Goal: Task Accomplishment & Management: Complete application form

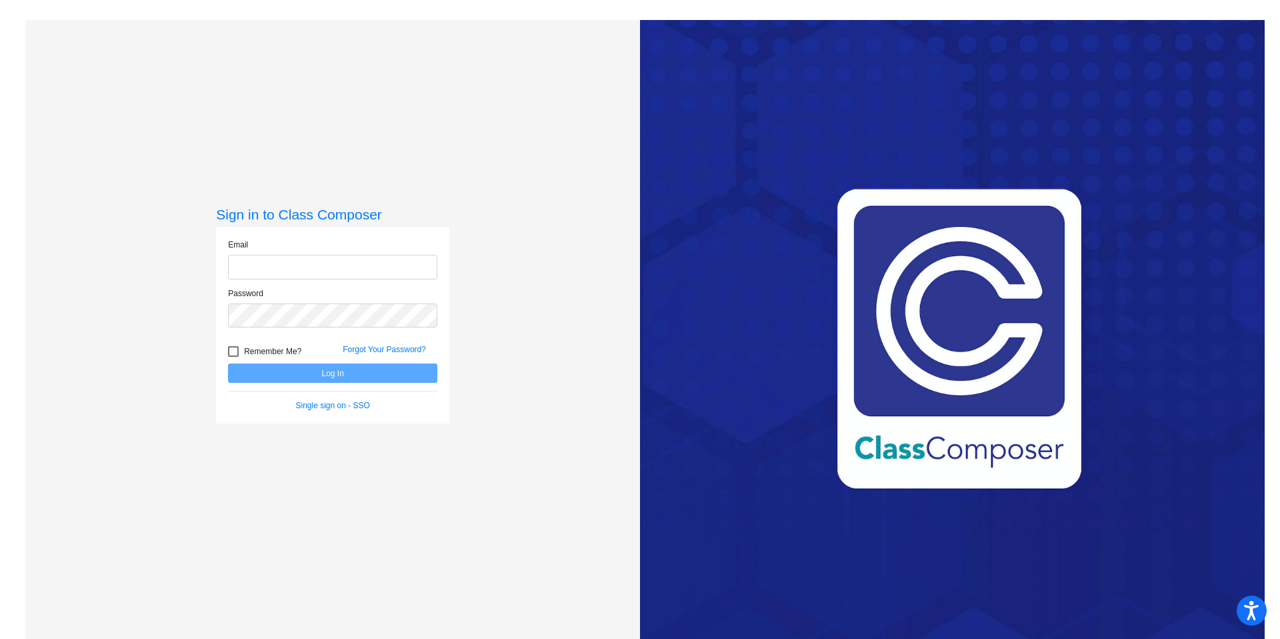
type input "[EMAIL_ADDRESS][DOMAIN_NAME]"
click at [345, 377] on button "Log In" at bounding box center [332, 372] width 209 height 19
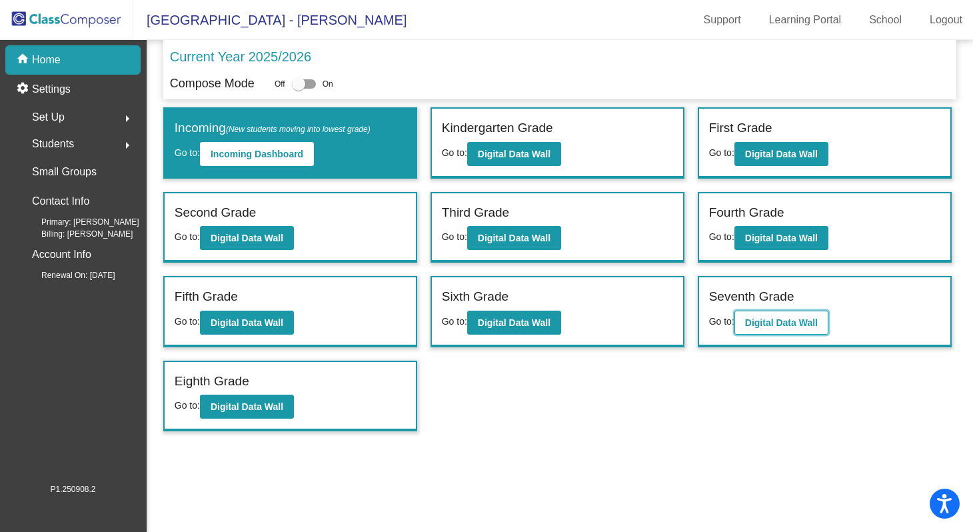
click at [791, 323] on b "Digital Data Wall" at bounding box center [781, 322] width 73 height 11
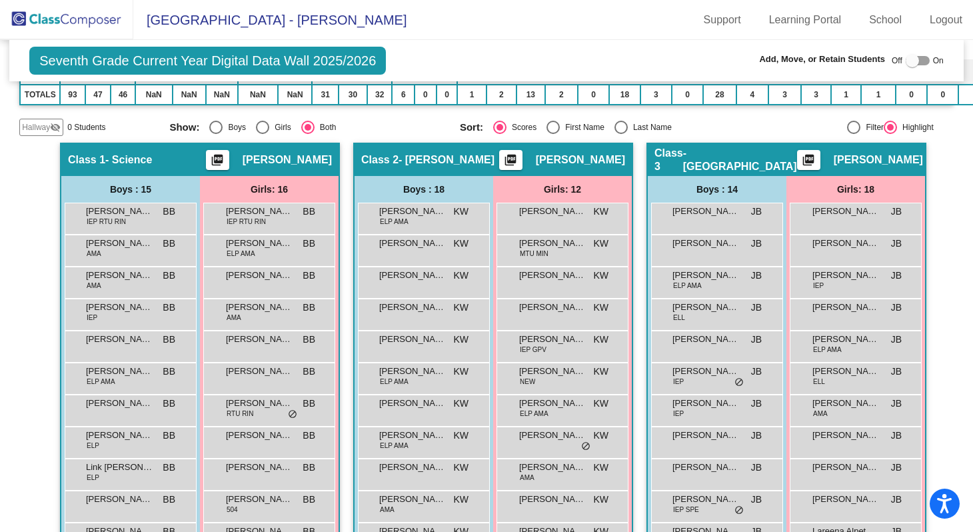
scroll to position [208, 0]
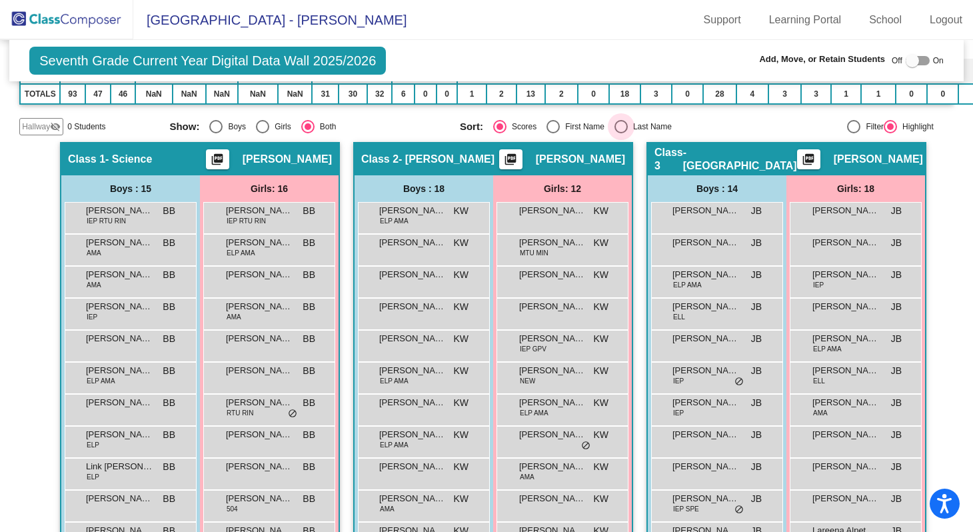
click at [615, 124] on div "Select an option" at bounding box center [621, 126] width 13 height 13
click at [621, 133] on input "Last Name" at bounding box center [621, 133] width 1 height 1
radio input "true"
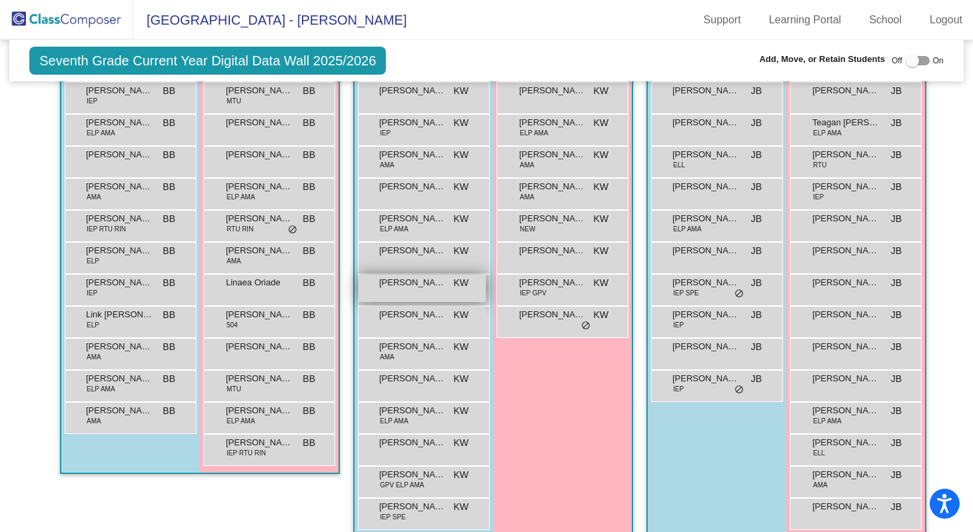
scroll to position [481, 0]
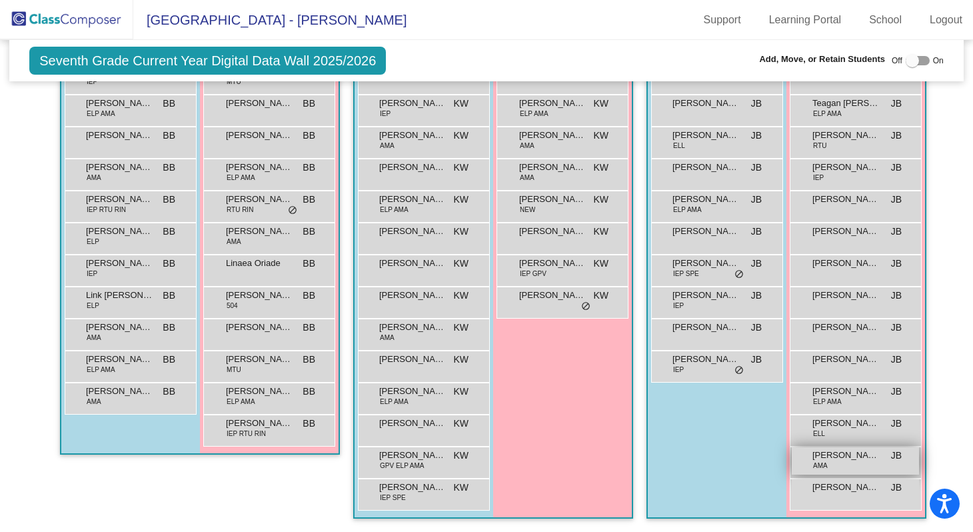
click at [825, 455] on div "[PERSON_NAME] AMA JB lock do_not_disturb_alt" at bounding box center [855, 460] width 127 height 27
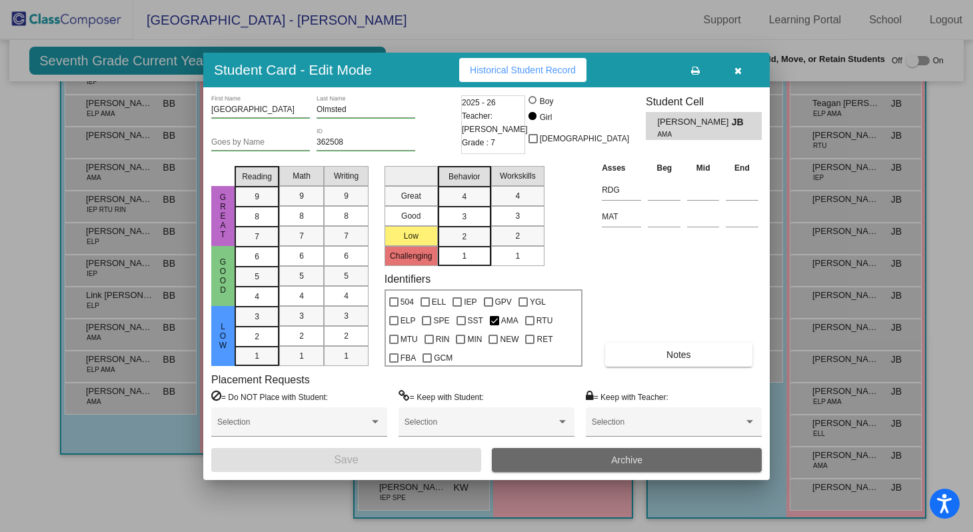
click at [588, 461] on button "Archive" at bounding box center [627, 460] width 270 height 24
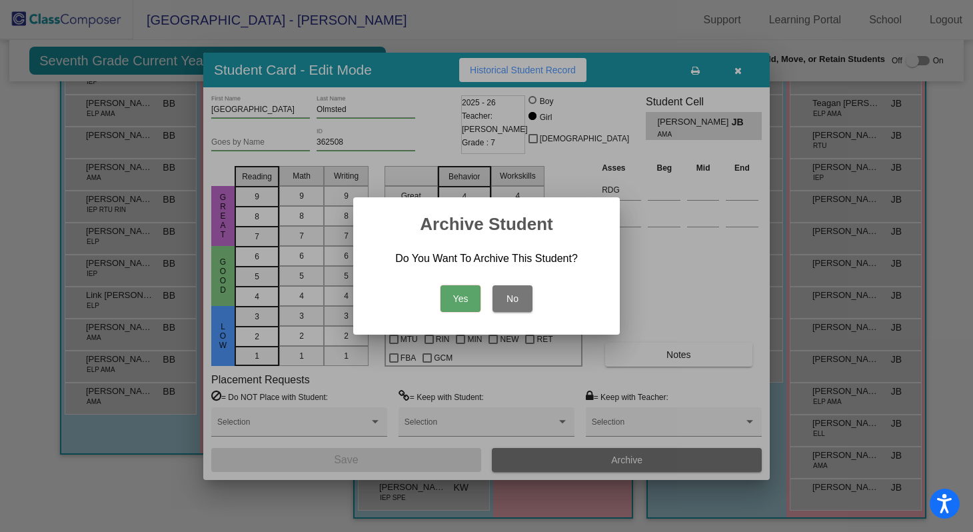
click at [464, 301] on button "Yes" at bounding box center [461, 298] width 40 height 27
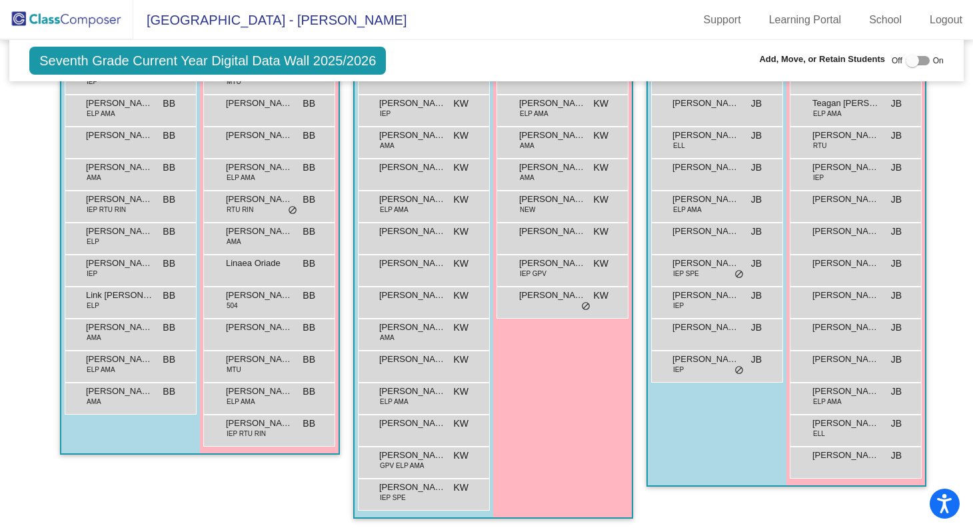
scroll to position [0, 0]
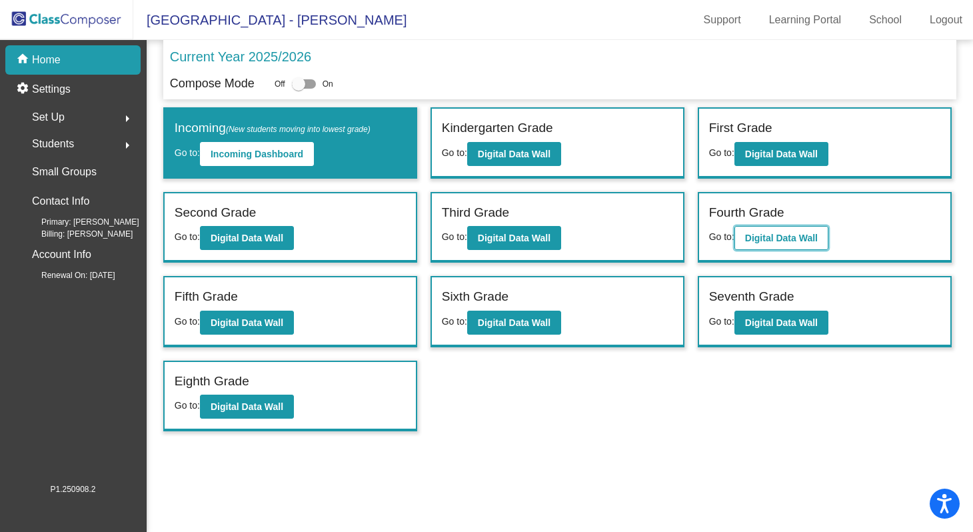
click at [797, 238] on b "Digital Data Wall" at bounding box center [781, 238] width 73 height 11
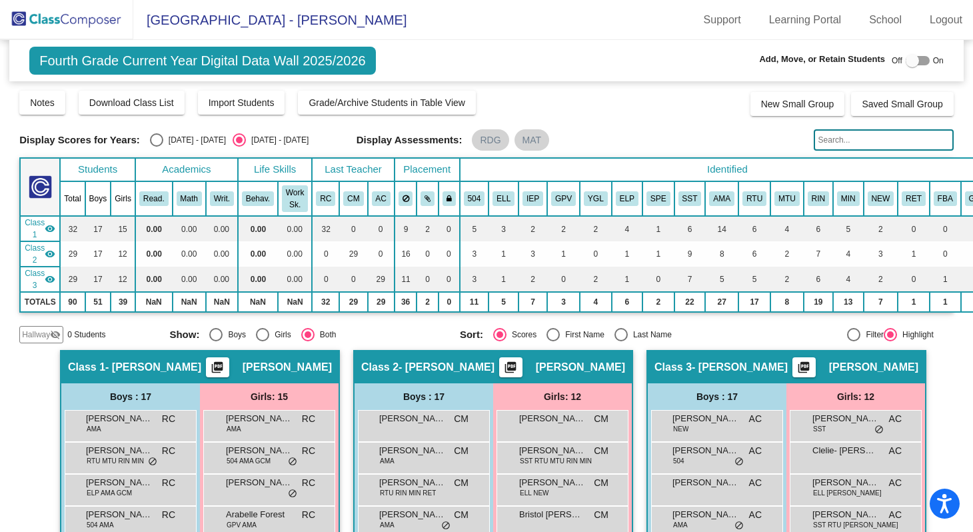
click at [911, 61] on div at bounding box center [912, 60] width 13 height 13
checkbox input "true"
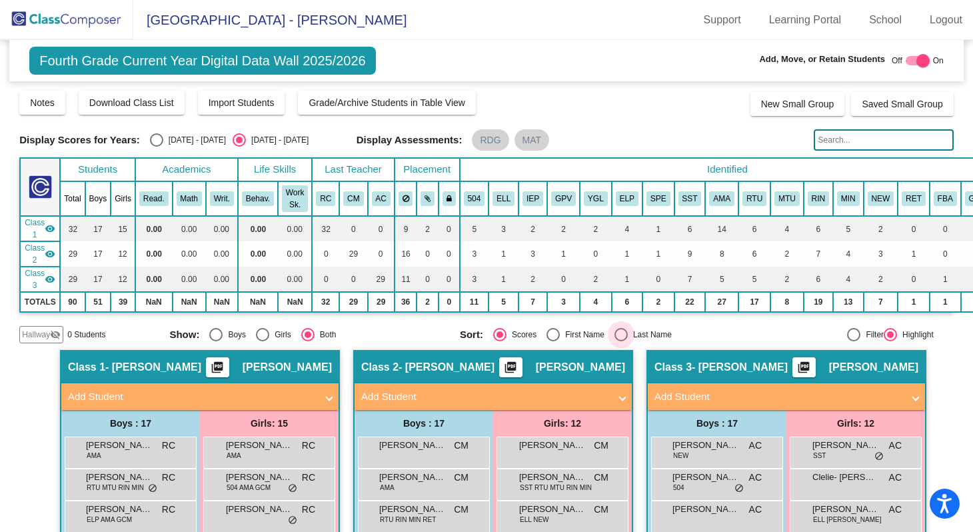
click at [621, 335] on div "Select an option" at bounding box center [621, 334] width 13 height 13
click at [621, 341] on input "Last Name" at bounding box center [621, 341] width 1 height 1
radio input "true"
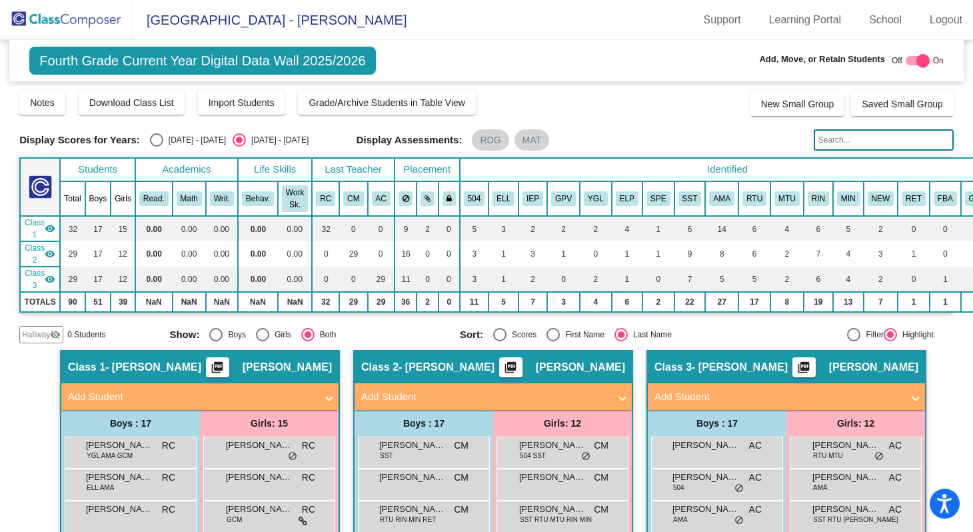
click at [125, 401] on mat-panel-title "Add Student" at bounding box center [192, 396] width 248 height 15
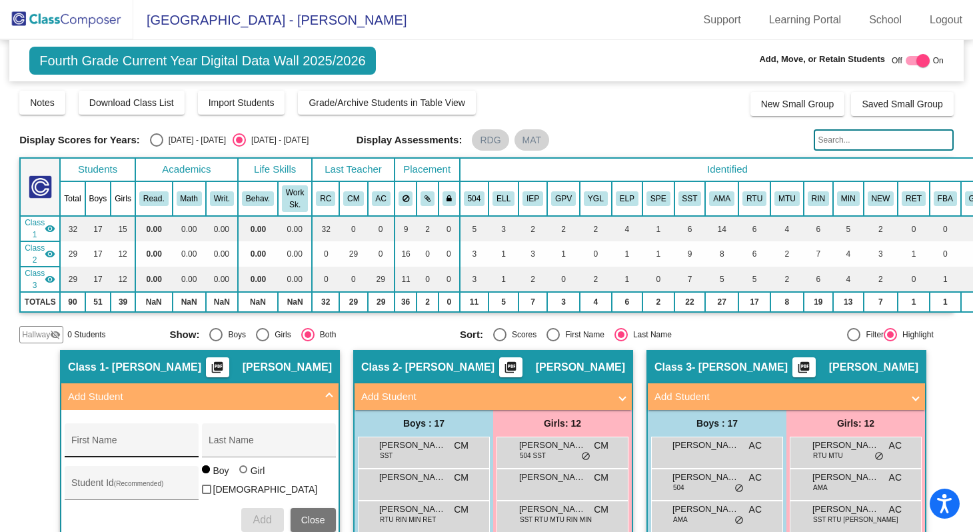
click at [106, 439] on div "First Name" at bounding box center [131, 444] width 120 height 27
type input "[PERSON_NAME]"
type input "Eccles"
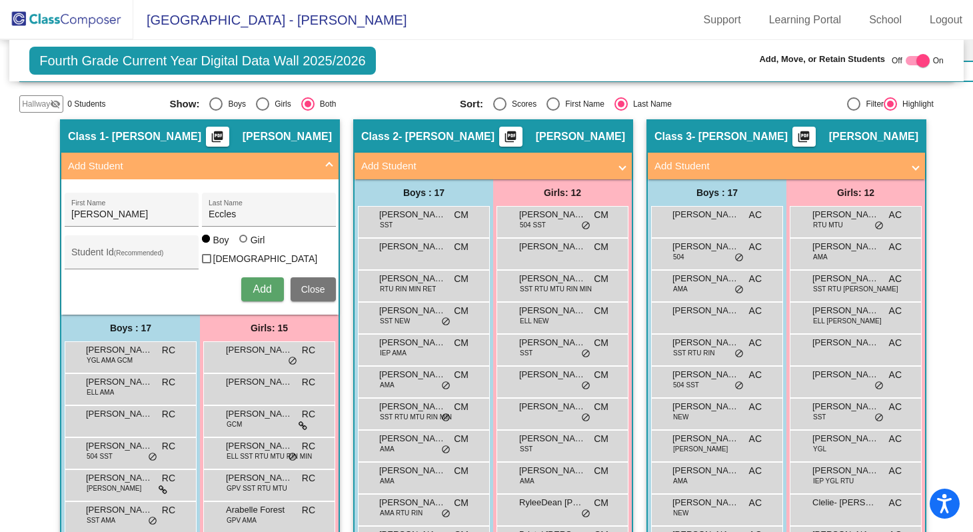
scroll to position [233, 0]
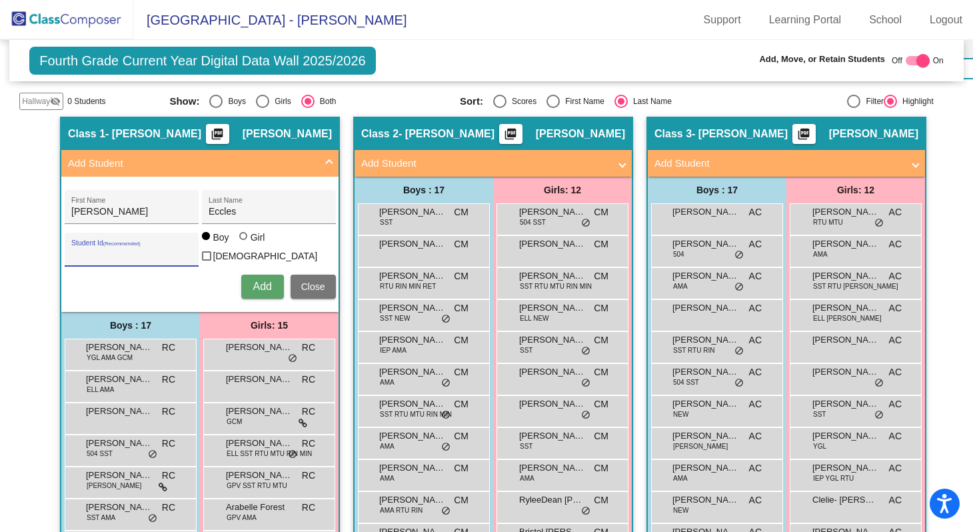
click at [89, 251] on input "Student Id (Recommended)" at bounding box center [131, 254] width 120 height 11
paste input "371589"
type input "371589"
click at [262, 281] on span "Add" at bounding box center [262, 286] width 19 height 11
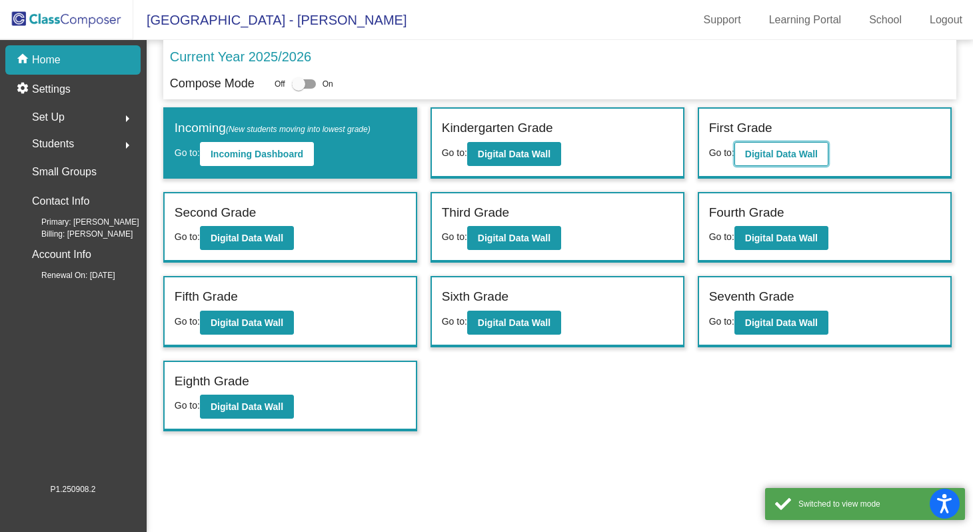
click at [795, 155] on b "Digital Data Wall" at bounding box center [781, 154] width 73 height 11
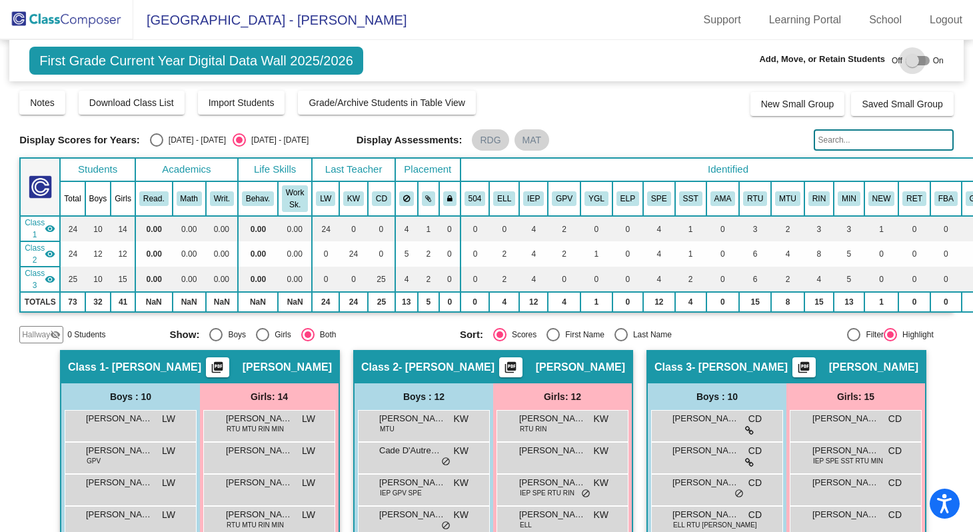
click at [914, 60] on div at bounding box center [918, 60] width 24 height 9
checkbox input "true"
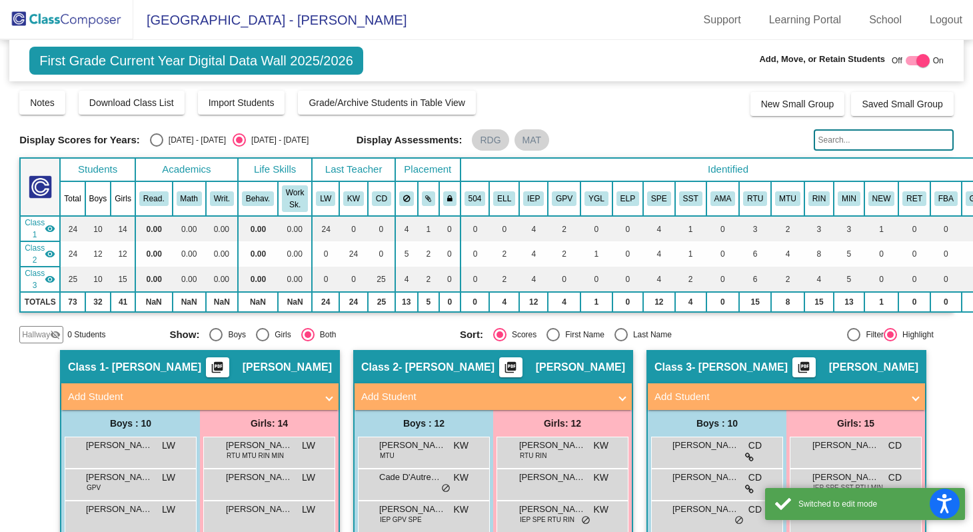
click at [617, 334] on div "Select an option" at bounding box center [621, 334] width 13 height 13
click at [621, 341] on input "Last Name" at bounding box center [621, 341] width 1 height 1
radio input "true"
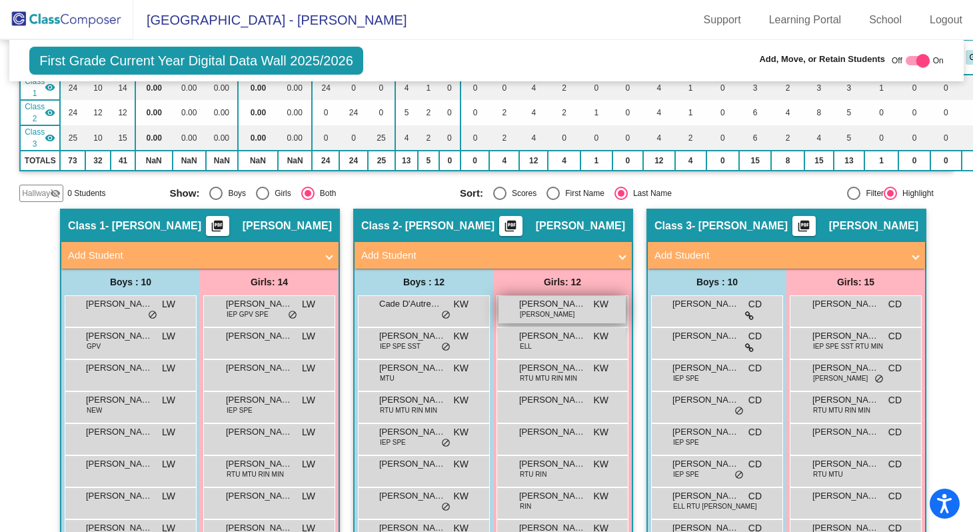
scroll to position [141, 0]
click at [424, 257] on mat-panel-title "Add Student" at bounding box center [485, 255] width 248 height 15
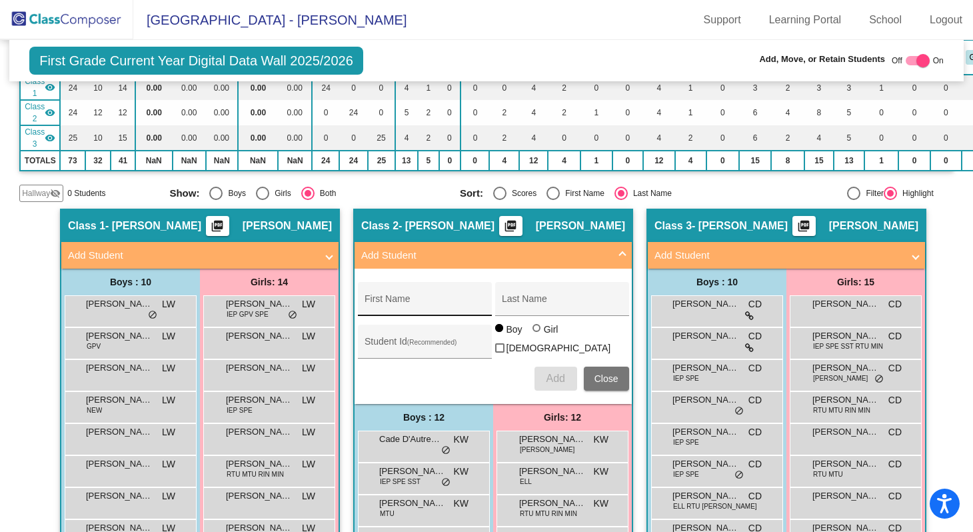
click at [383, 303] on input "First Name" at bounding box center [425, 304] width 120 height 11
type input "[PERSON_NAME]"
type input "Eccles"
paste input "383162"
type input "383162"
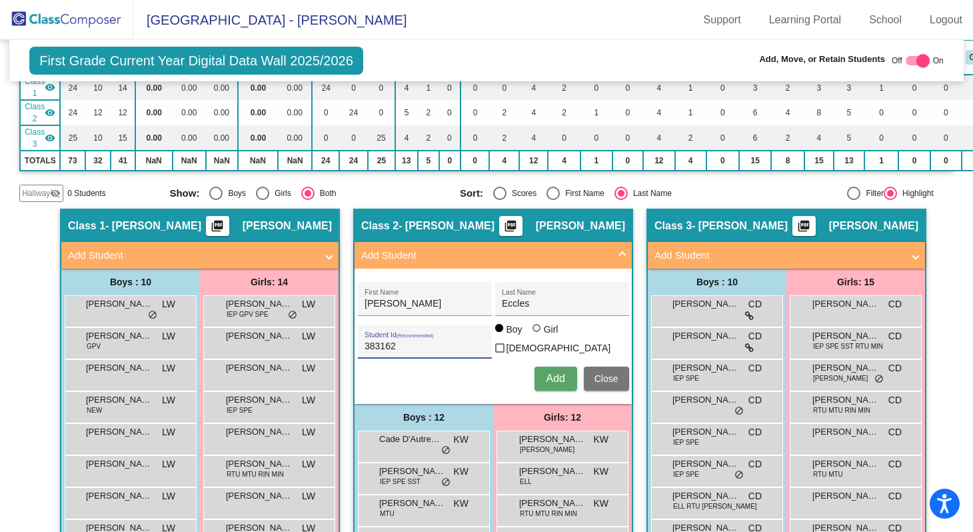
click at [554, 376] on span "Add" at bounding box center [555, 378] width 19 height 11
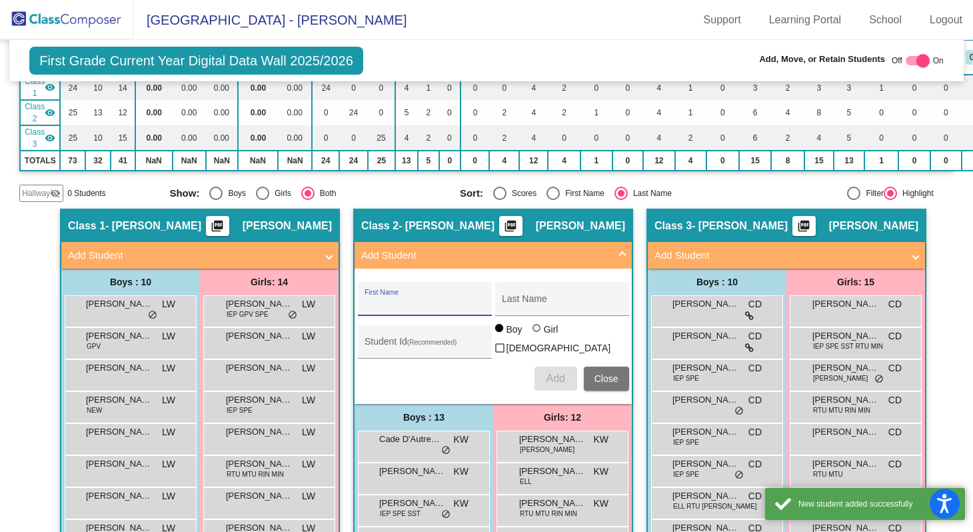
click at [949, 226] on mat-sidenav-content "First Grade Current Year Digital Data Wall 2025/2026 Add, Move, or Retain Stude…" at bounding box center [486, 286] width 973 height 492
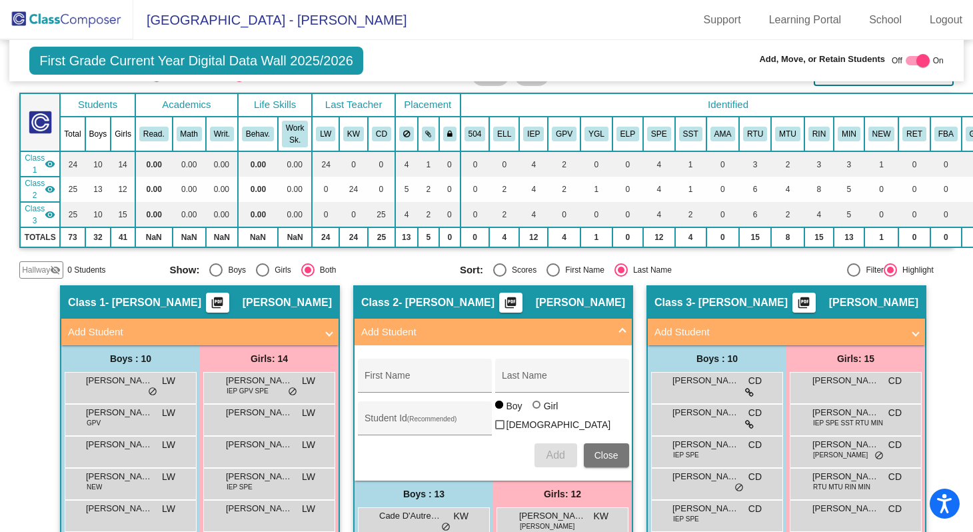
scroll to position [0, 0]
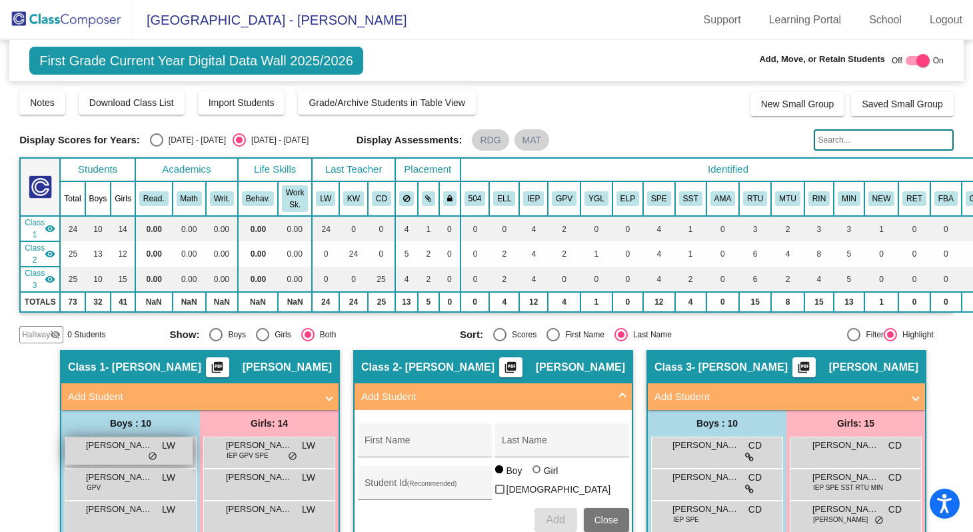
click at [125, 452] on div "[PERSON_NAME] LW lock do_not_disturb_alt" at bounding box center [128, 450] width 127 height 27
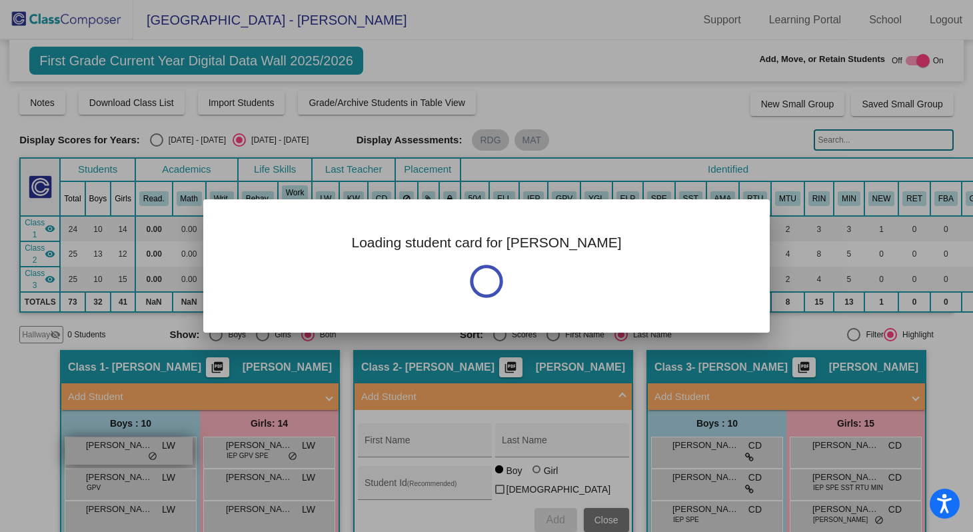
click at [125, 452] on div at bounding box center [486, 266] width 973 height 532
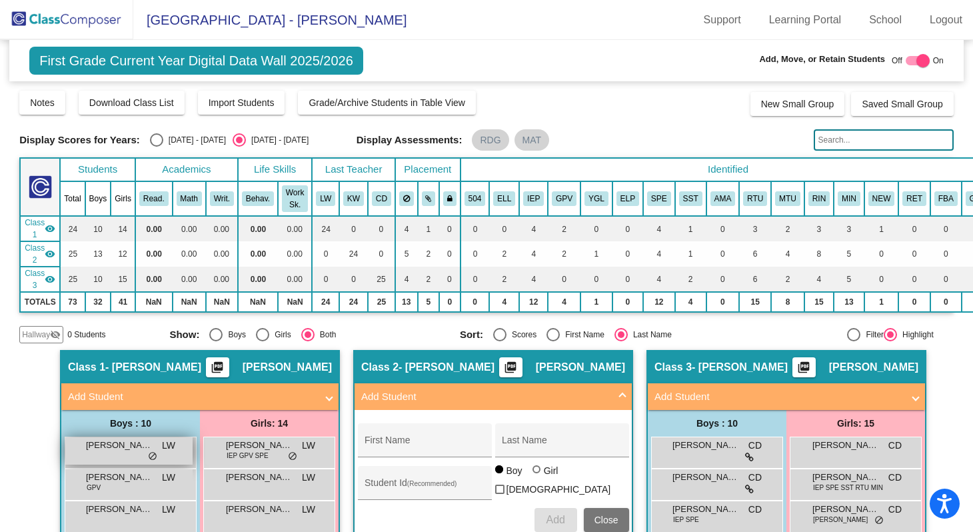
click at [125, 452] on div "[PERSON_NAME] LW lock do_not_disturb_alt" at bounding box center [128, 450] width 127 height 27
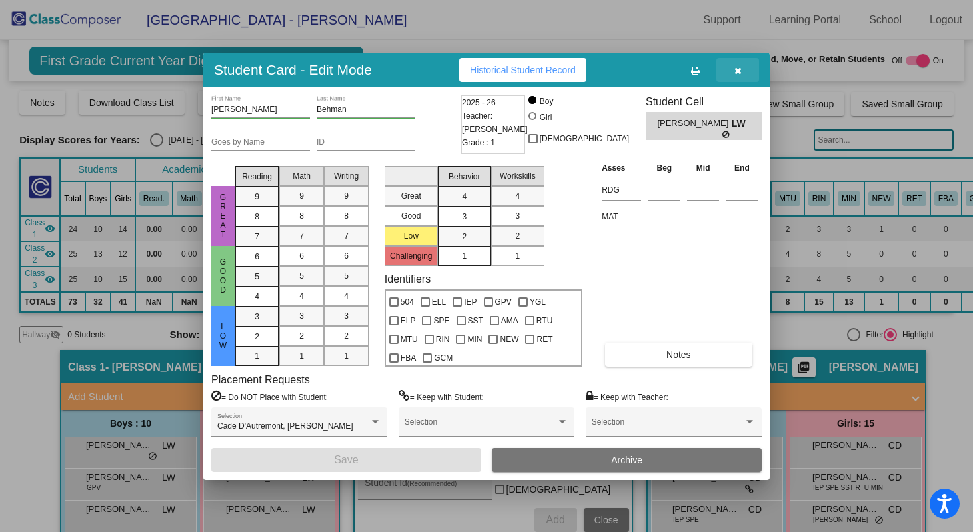
click at [741, 70] on button "button" at bounding box center [738, 70] width 43 height 24
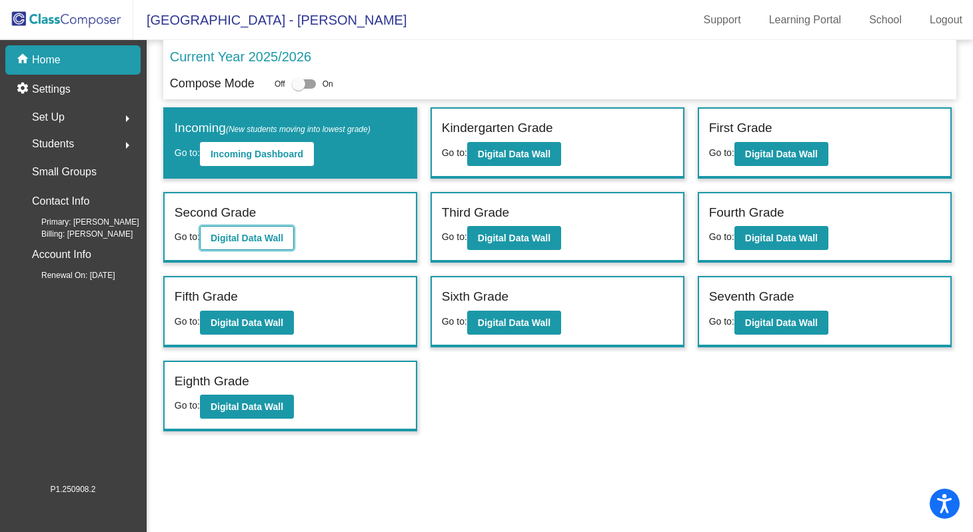
click at [249, 235] on b "Digital Data Wall" at bounding box center [247, 238] width 73 height 11
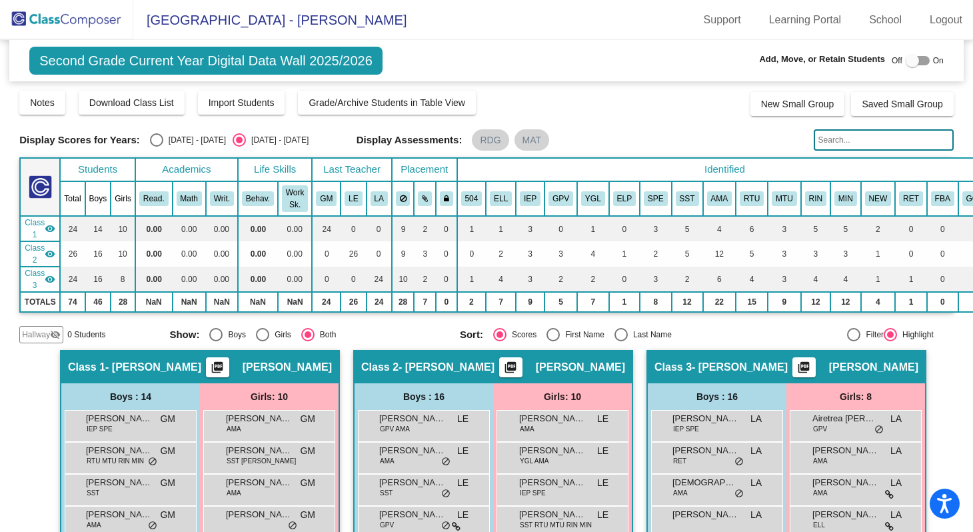
click at [201, 65] on span "Second Grade Current Year Digital Data Wall 2025/2026" at bounding box center [205, 61] width 353 height 28
click at [396, 99] on span "Grade/Archive Students in Table View" at bounding box center [387, 102] width 157 height 11
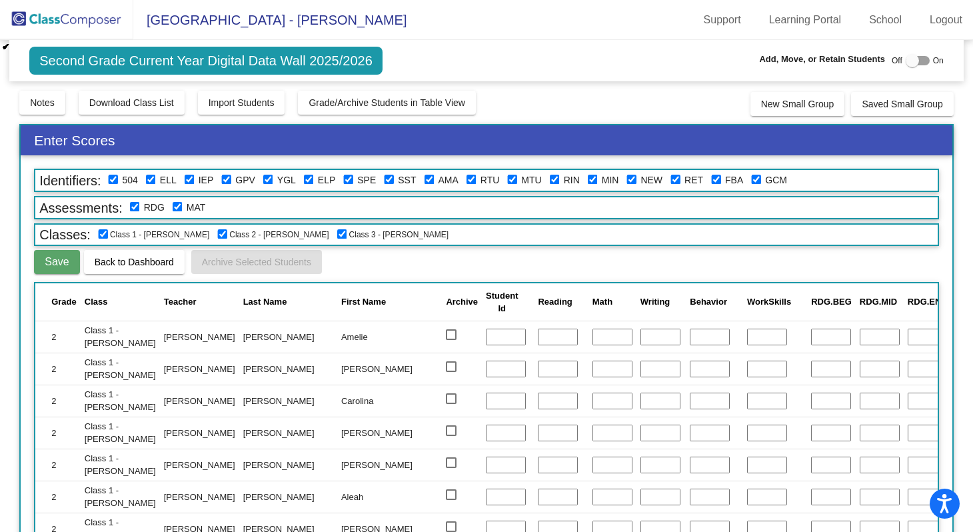
click at [103, 234] on input "checkbox" at bounding box center [103, 234] width 11 height 11
checkbox input "false"
click at [217, 234] on input "checkbox" at bounding box center [222, 234] width 11 height 11
checkbox input "false"
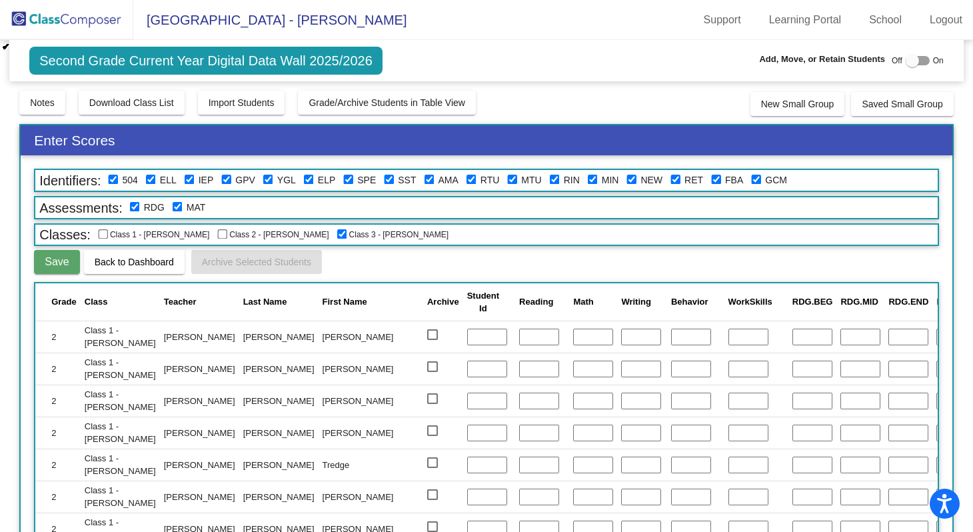
click at [337, 233] on input "checkbox" at bounding box center [342, 234] width 11 height 11
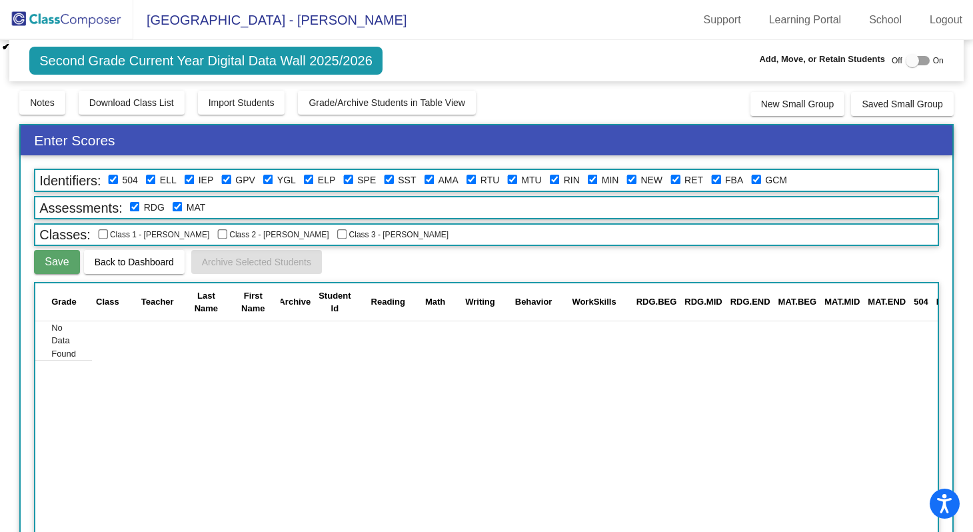
click at [337, 233] on input "checkbox" at bounding box center [342, 234] width 11 height 11
checkbox input "true"
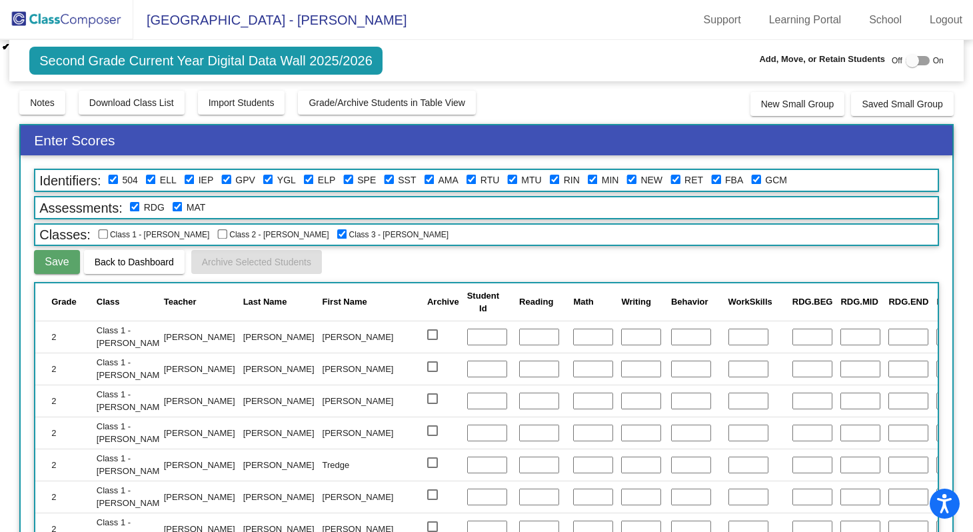
click at [217, 233] on input "checkbox" at bounding box center [222, 234] width 11 height 11
checkbox input "true"
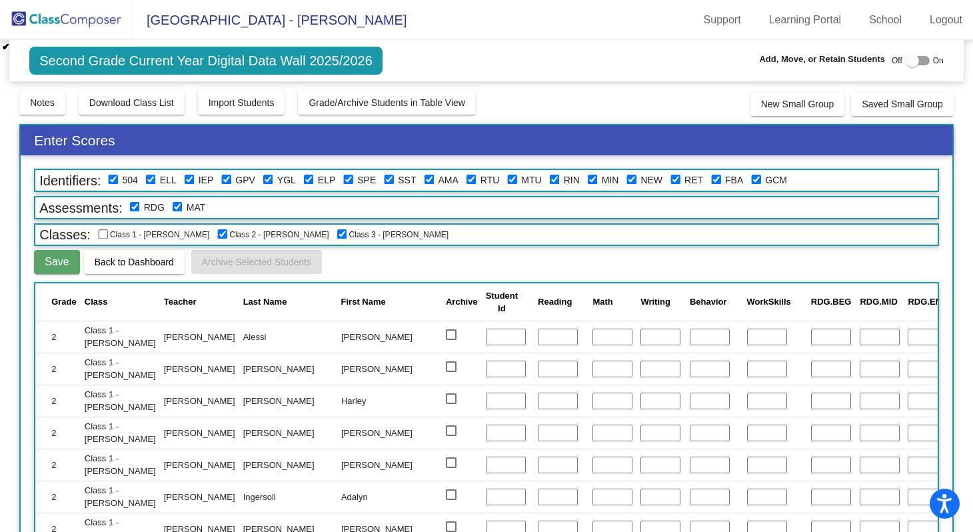
click at [102, 234] on input "checkbox" at bounding box center [103, 234] width 11 height 11
checkbox input "true"
click at [811, 335] on input "text" at bounding box center [831, 337] width 40 height 17
type input "100"
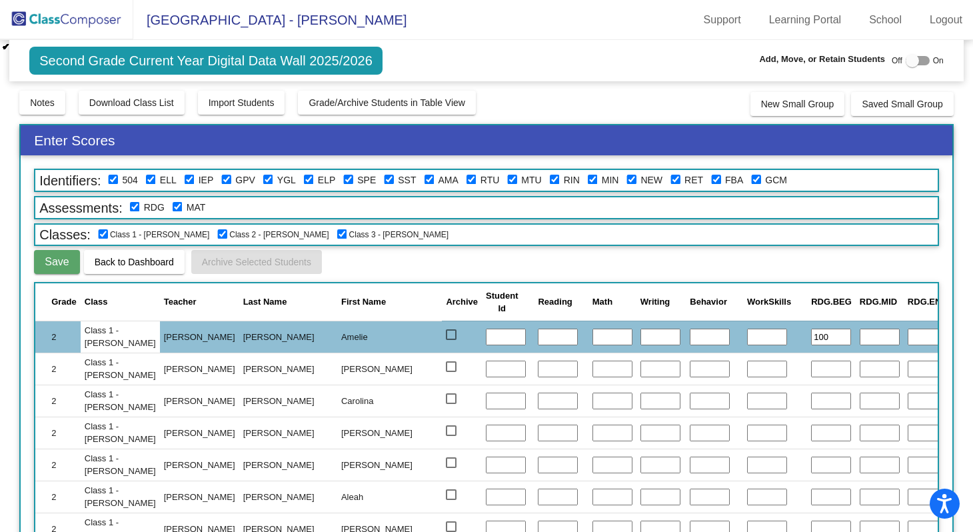
type input "100"
click at [811, 370] on input "text" at bounding box center [831, 369] width 40 height 17
click at [811, 369] on input "text" at bounding box center [831, 369] width 40 height 17
type input "93"
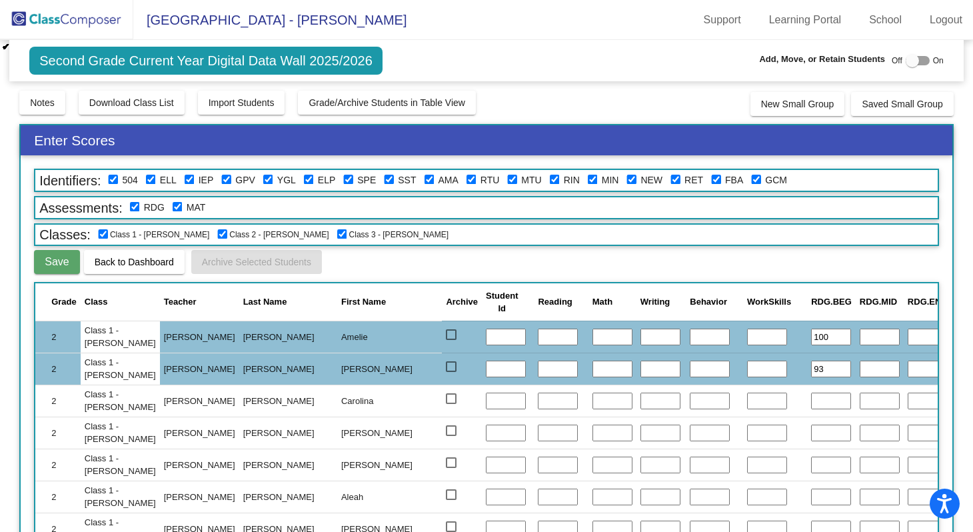
type input "87"
click at [811, 401] on input "text" at bounding box center [831, 401] width 40 height 17
type input "93"
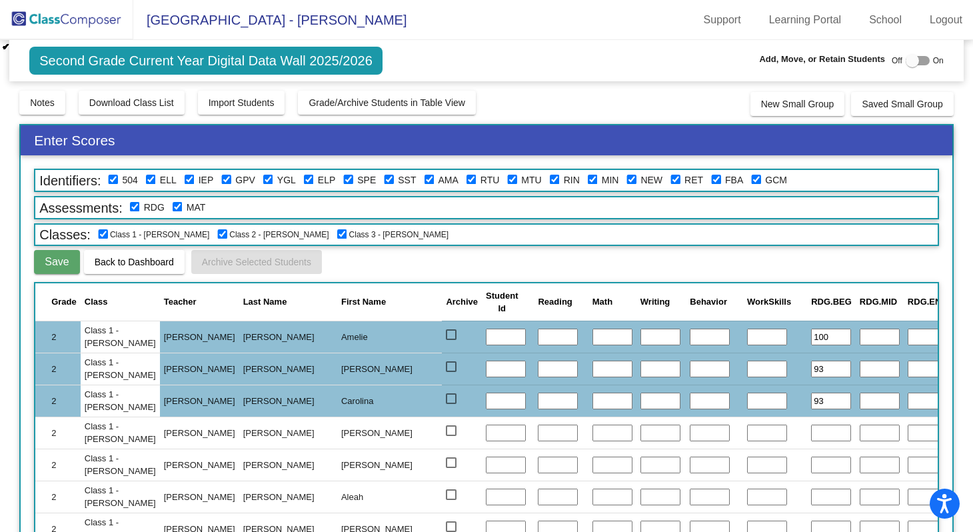
type input "93"
click at [811, 430] on input "text" at bounding box center [831, 433] width 40 height 17
type input "73"
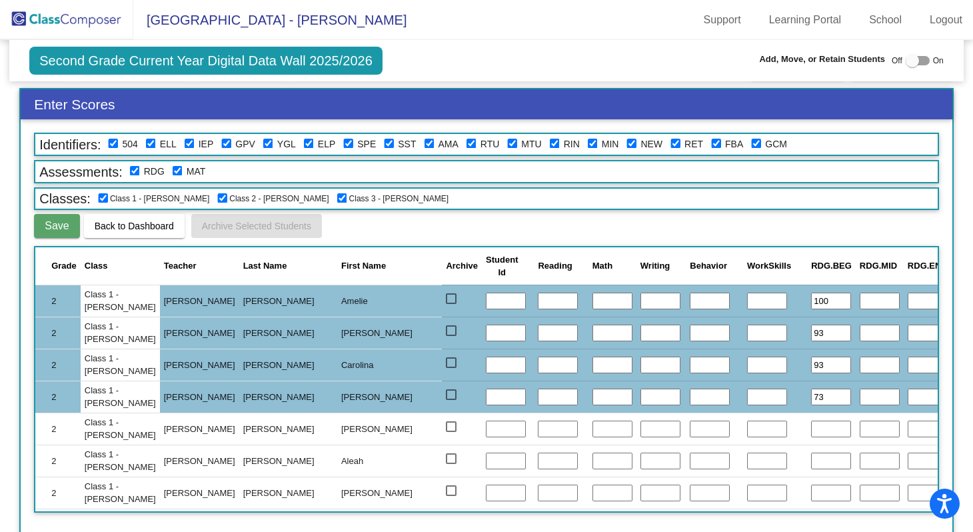
scroll to position [39, 0]
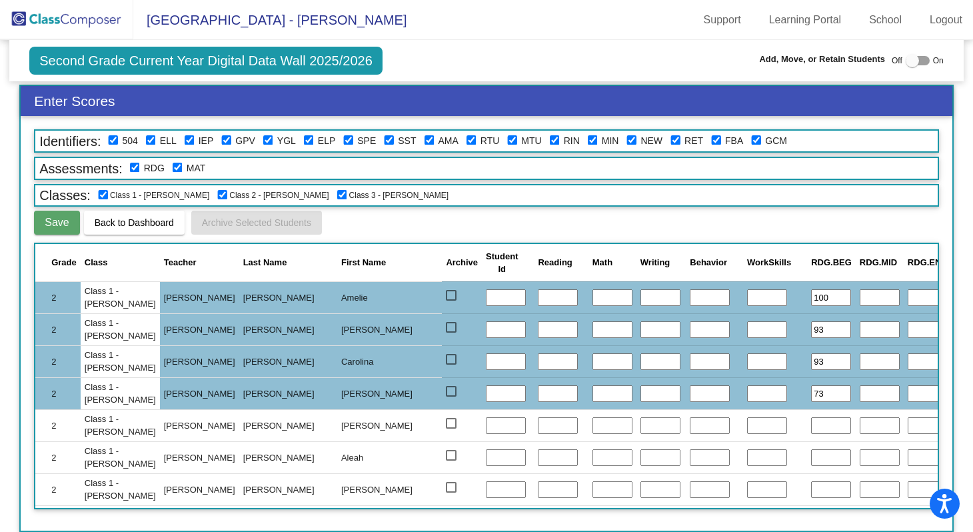
click at [956, 395] on input "text" at bounding box center [976, 393] width 40 height 17
type input "87"
click at [811, 427] on input "text" at bounding box center [831, 425] width 40 height 17
type input "67"
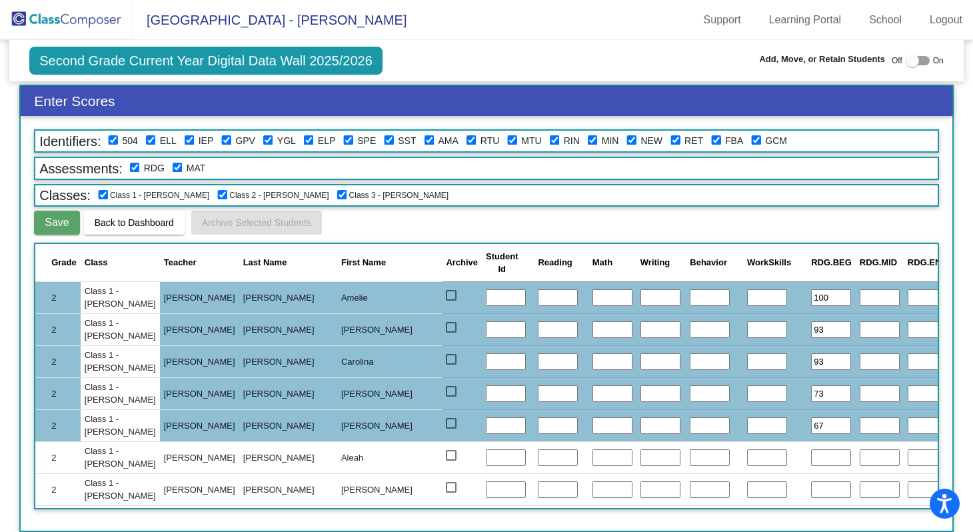
type input "80"
click at [811, 453] on input "text" at bounding box center [831, 457] width 40 height 17
type input "93"
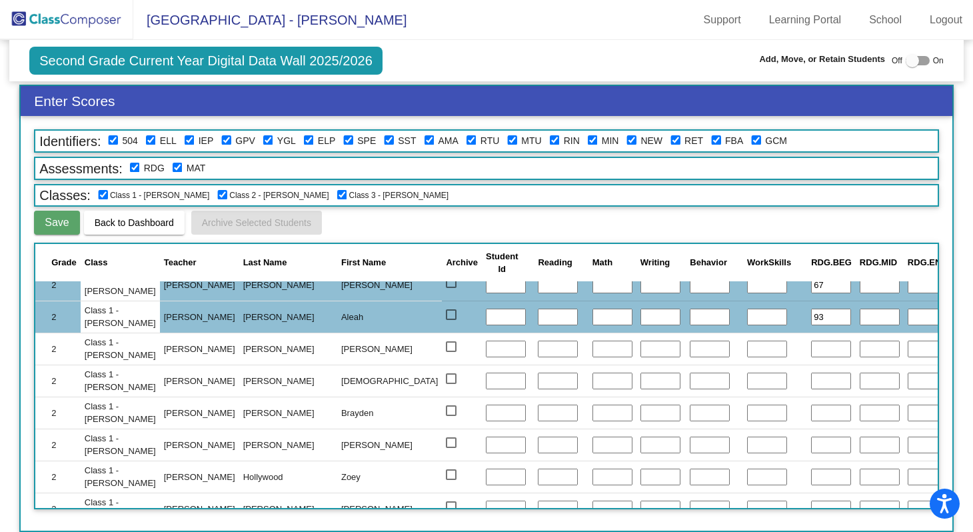
scroll to position [141, 0]
type input "100"
click at [811, 351] on input "text" at bounding box center [831, 348] width 40 height 17
type input "73"
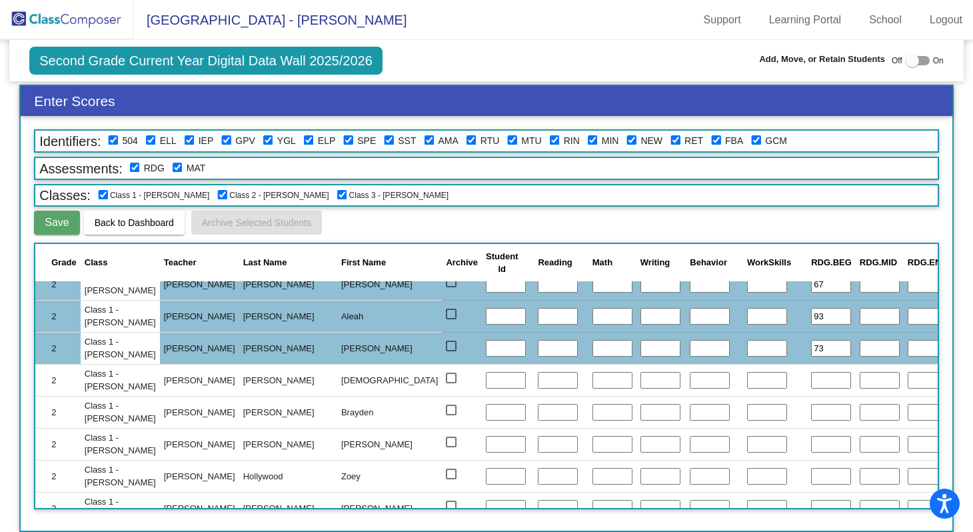
type input "97"
click at [811, 375] on input "text" at bounding box center [831, 380] width 40 height 17
type input "100"
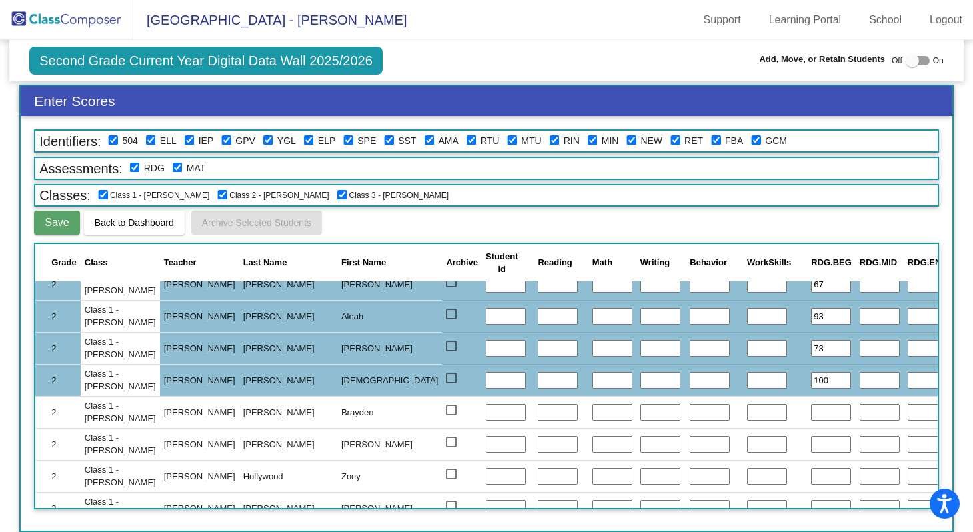
type input "97"
click at [811, 409] on input "text" at bounding box center [831, 412] width 40 height 17
type input "87"
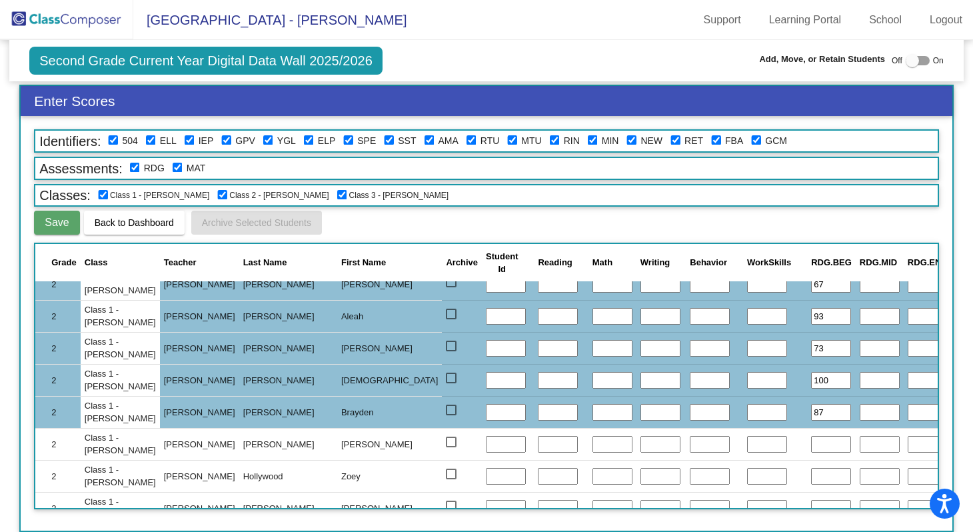
type input "87"
click at [811, 449] on input "text" at bounding box center [831, 444] width 40 height 17
type input "87"
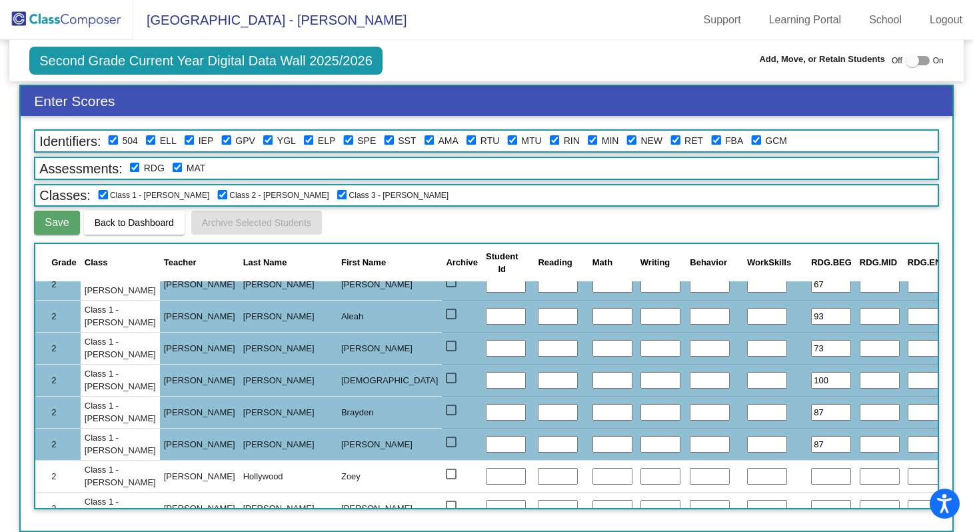
type input "83"
click at [811, 475] on input "text" at bounding box center [831, 476] width 40 height 17
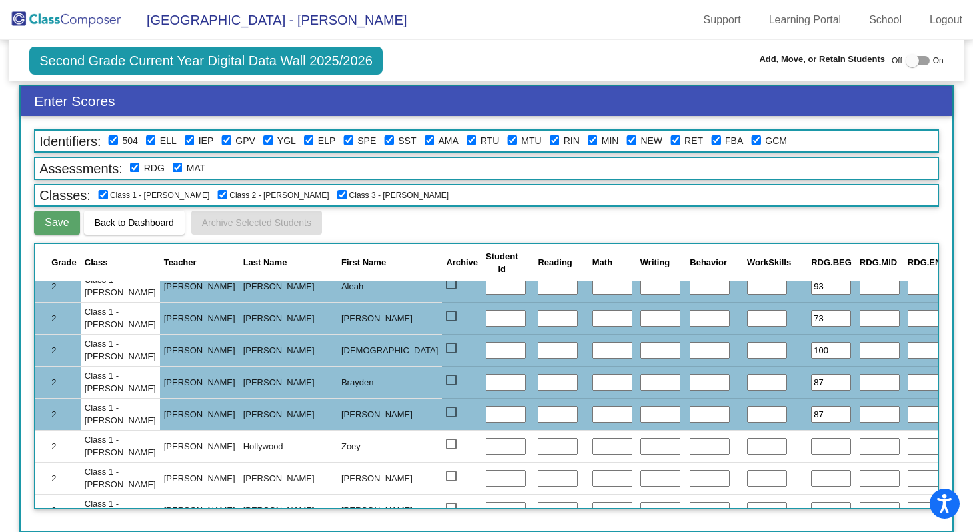
scroll to position [189, 0]
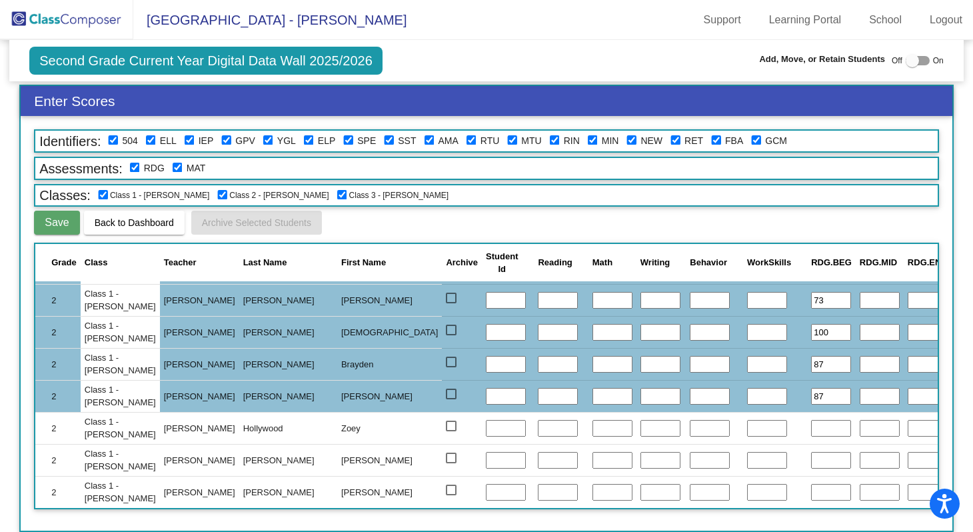
click at [811, 463] on input "text" at bounding box center [831, 460] width 40 height 17
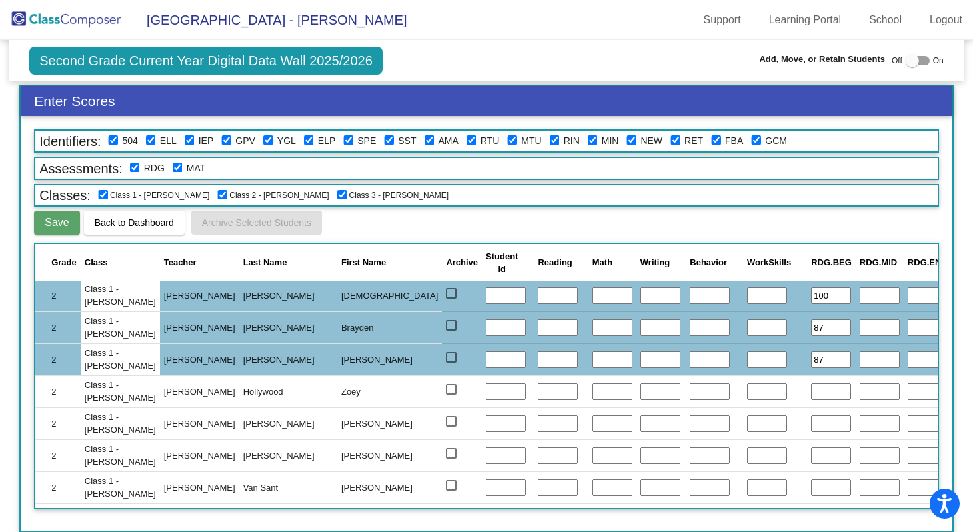
scroll to position [229, 0]
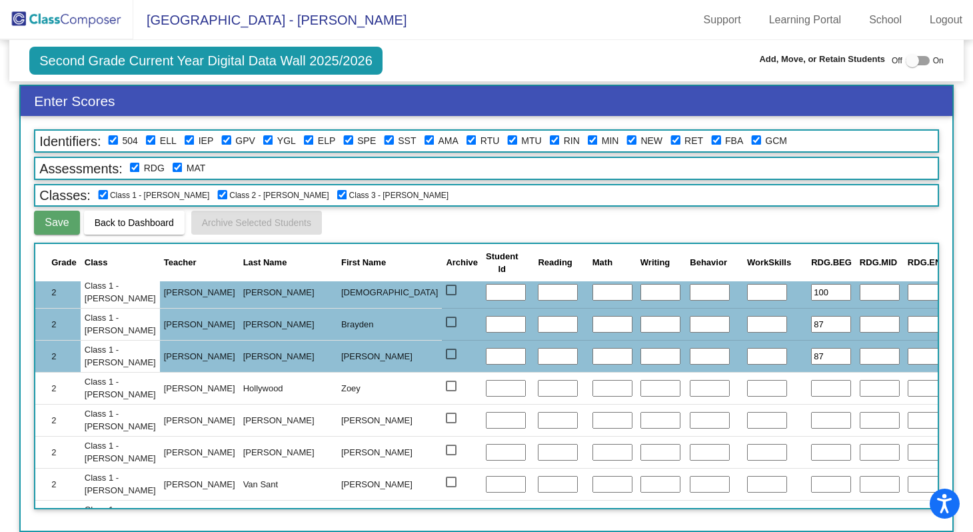
click at [811, 457] on input "text" at bounding box center [831, 452] width 40 height 17
type input "87"
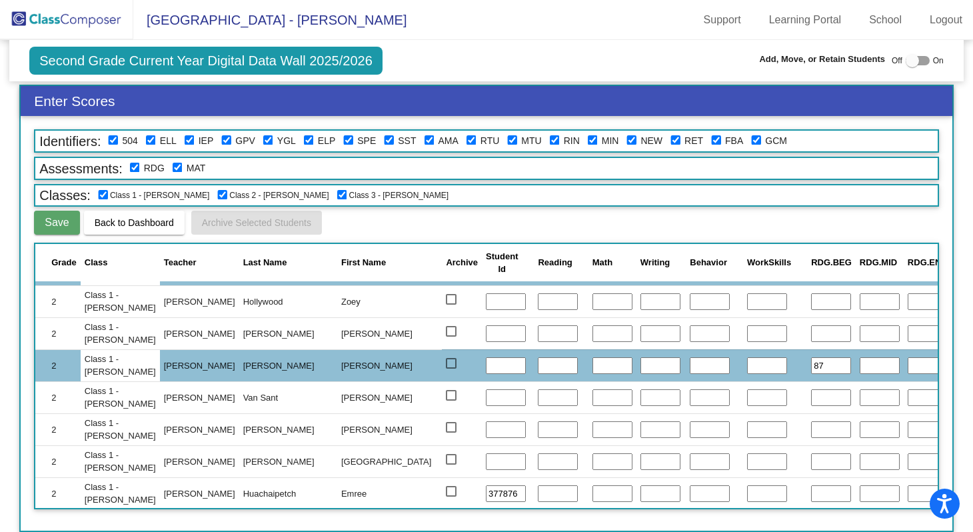
scroll to position [317, 0]
type input "97"
click at [811, 396] on input "text" at bounding box center [831, 397] width 40 height 17
type input "93"
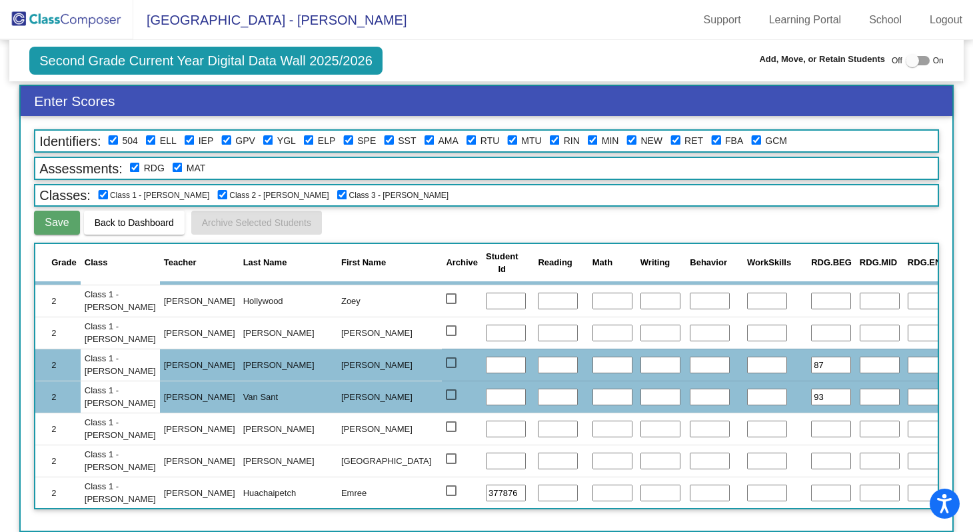
type input "100"
click at [811, 430] on input "text" at bounding box center [831, 429] width 40 height 17
type input "100"
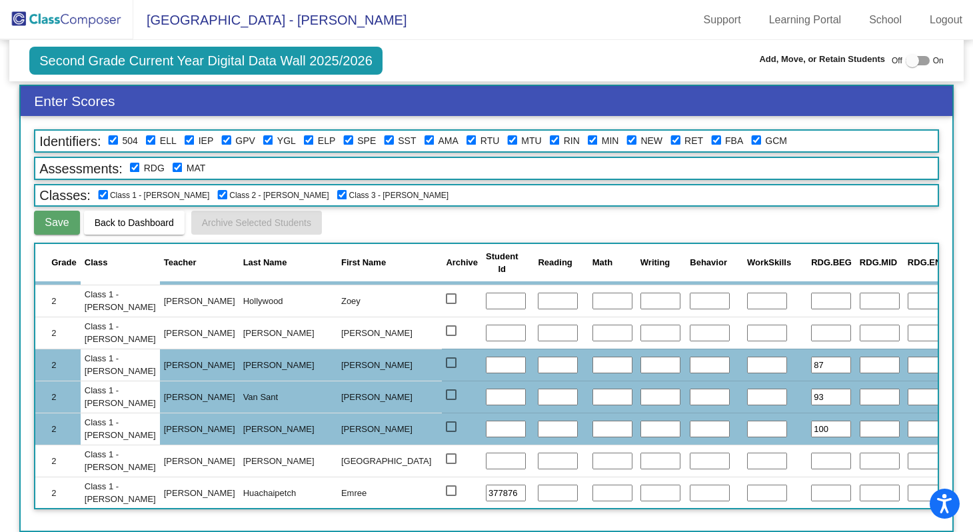
type input "90"
click at [811, 461] on input "text" at bounding box center [831, 461] width 40 height 17
type input "40"
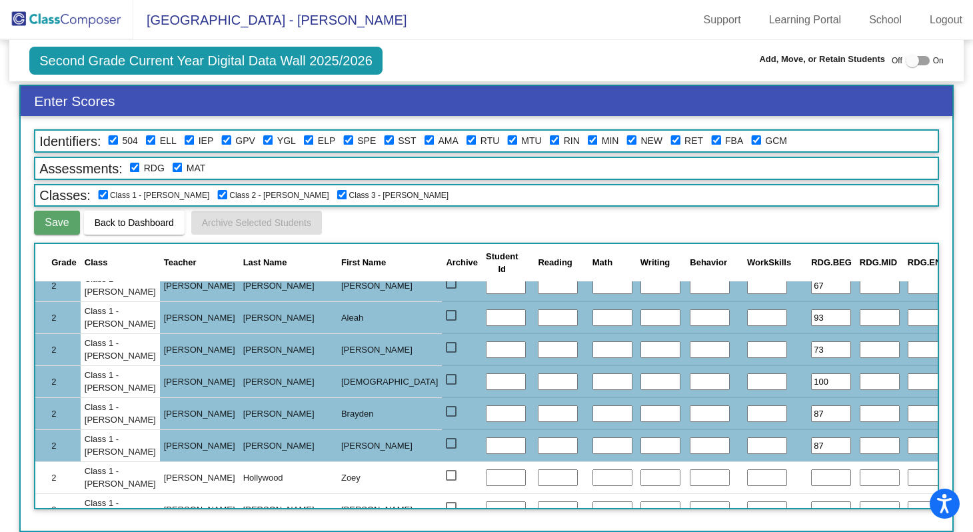
scroll to position [0, 0]
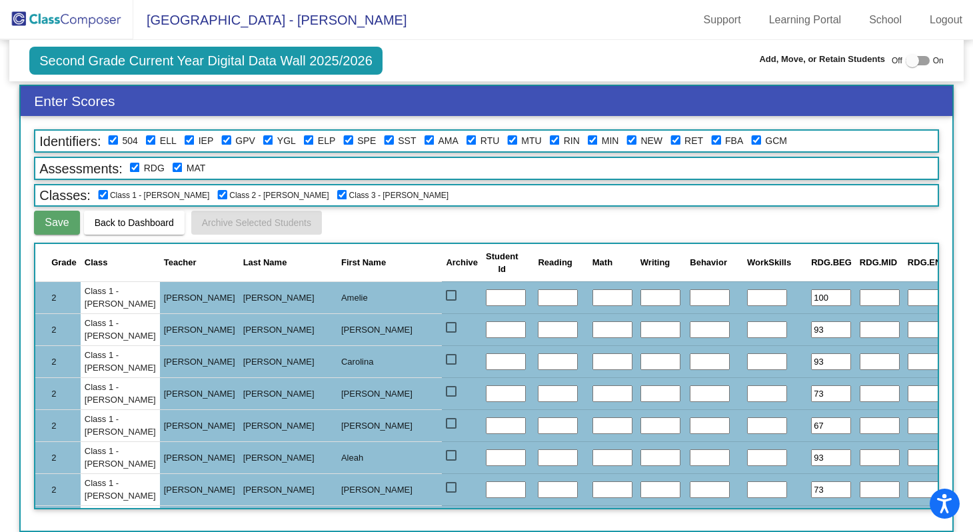
type input "87"
click at [61, 221] on span "Save" at bounding box center [57, 222] width 24 height 11
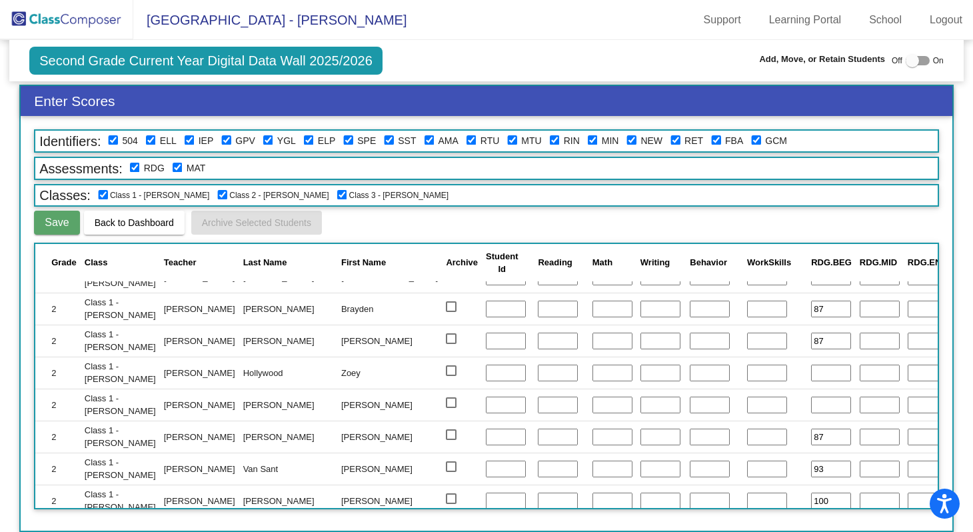
scroll to position [468, 0]
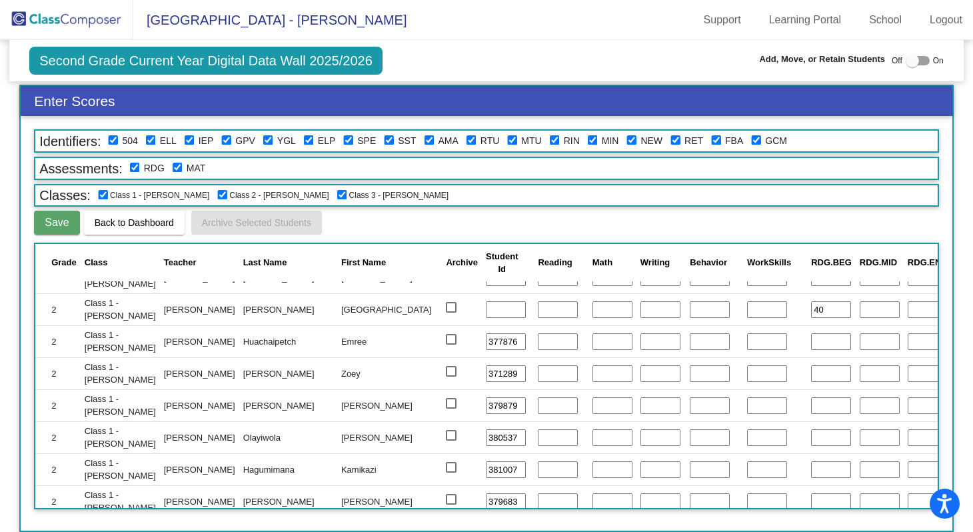
click at [811, 341] on input "text" at bounding box center [831, 341] width 40 height 17
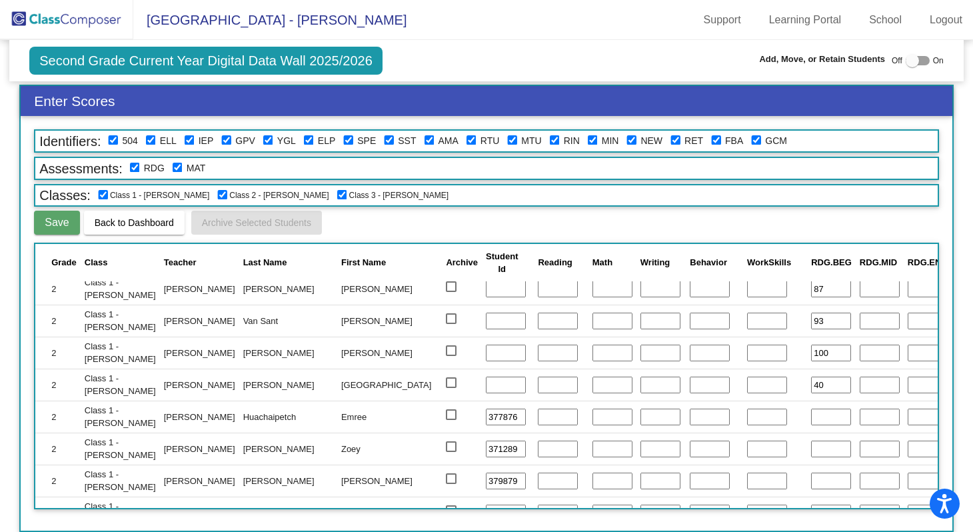
scroll to position [397, 0]
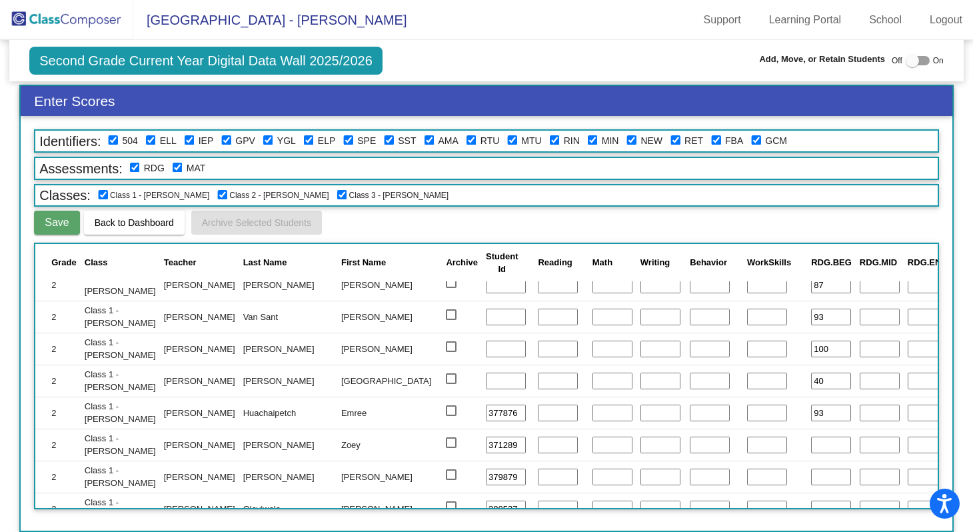
type input "93"
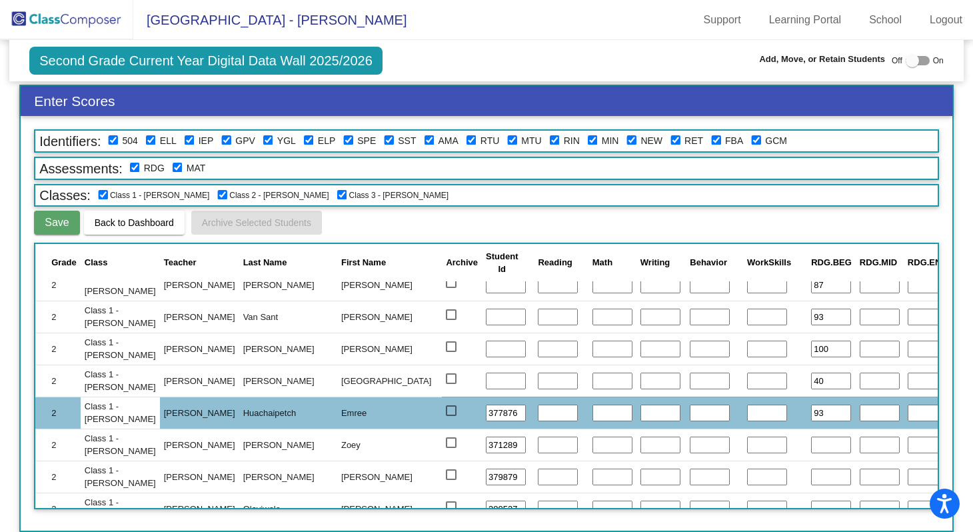
type input "97"
click at [811, 451] on input "text" at bounding box center [831, 445] width 40 height 17
type input "80"
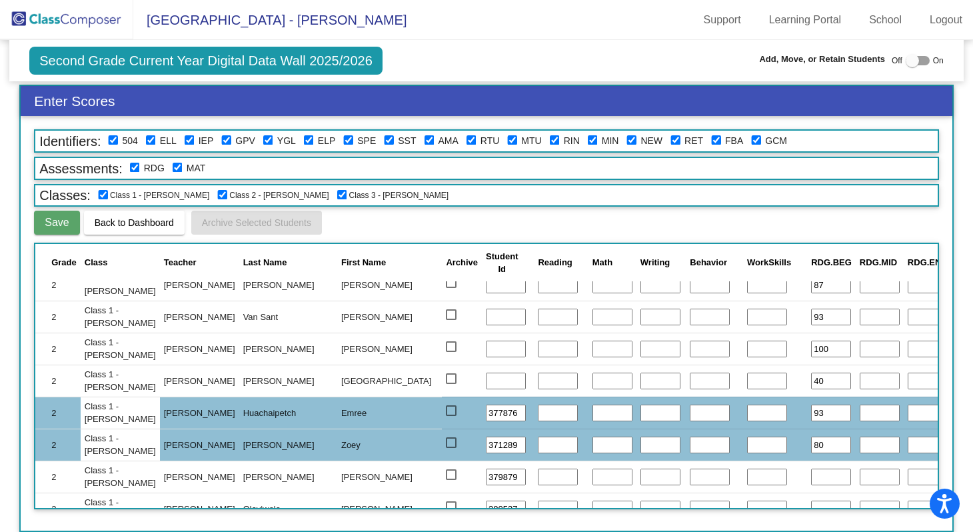
type input "70"
click at [811, 475] on input "text" at bounding box center [831, 477] width 40 height 17
type input "100"
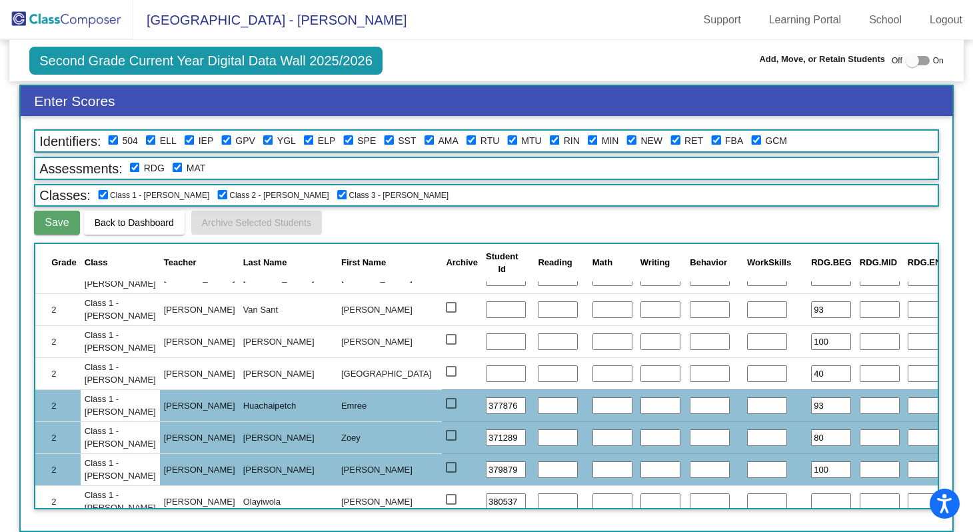
scroll to position [528, 0]
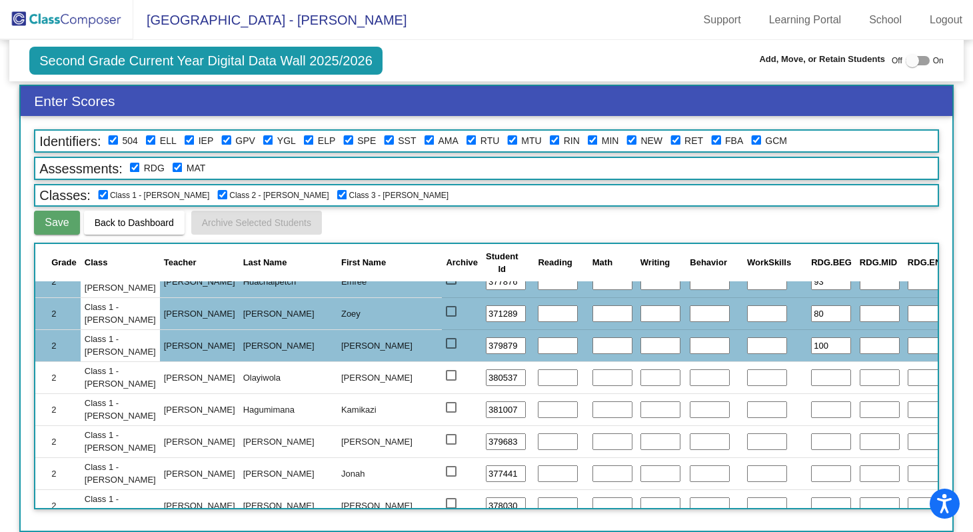
type input "97"
click at [811, 376] on input "text" at bounding box center [831, 377] width 40 height 17
type input "87"
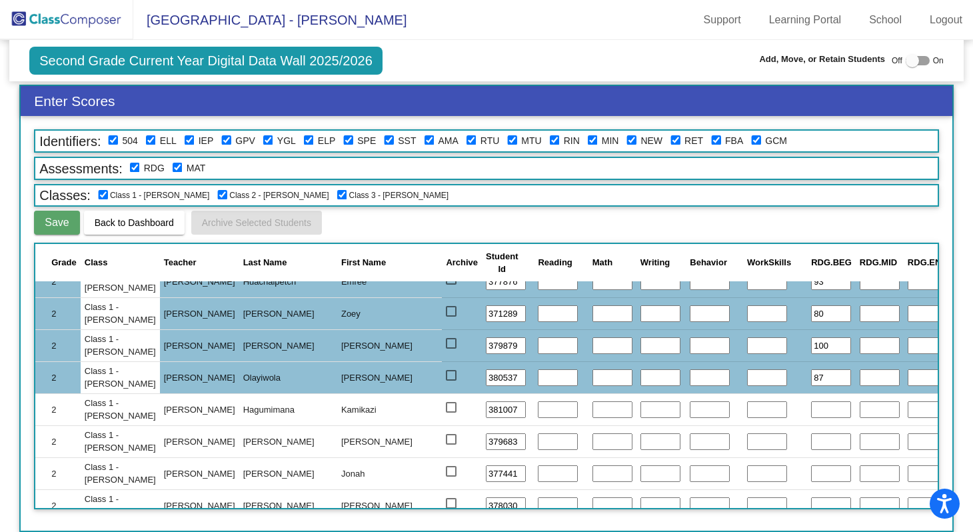
type input "100"
click at [811, 411] on input "text" at bounding box center [831, 409] width 40 height 17
type input "60"
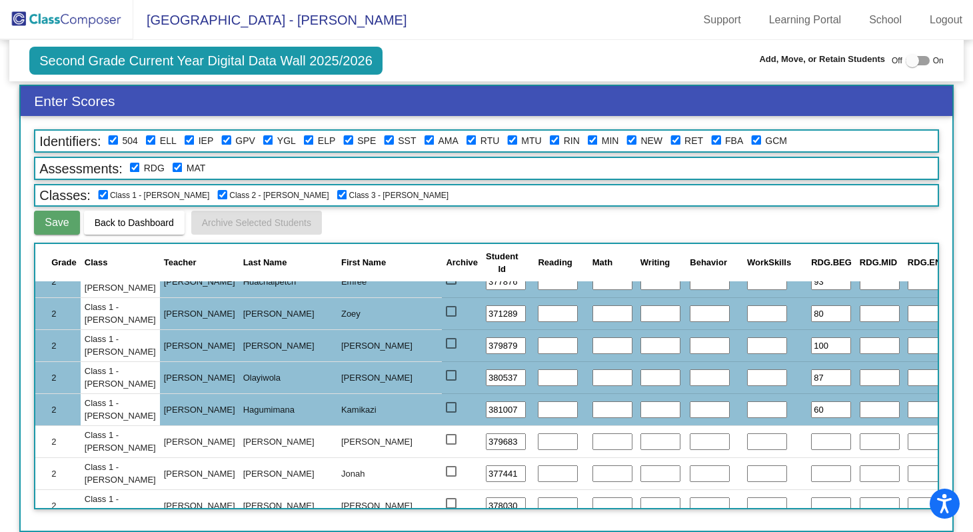
click at [811, 407] on input "60" at bounding box center [831, 409] width 40 height 17
type input "6"
type input "73"
type input "77"
click at [811, 445] on input "text" at bounding box center [831, 441] width 40 height 17
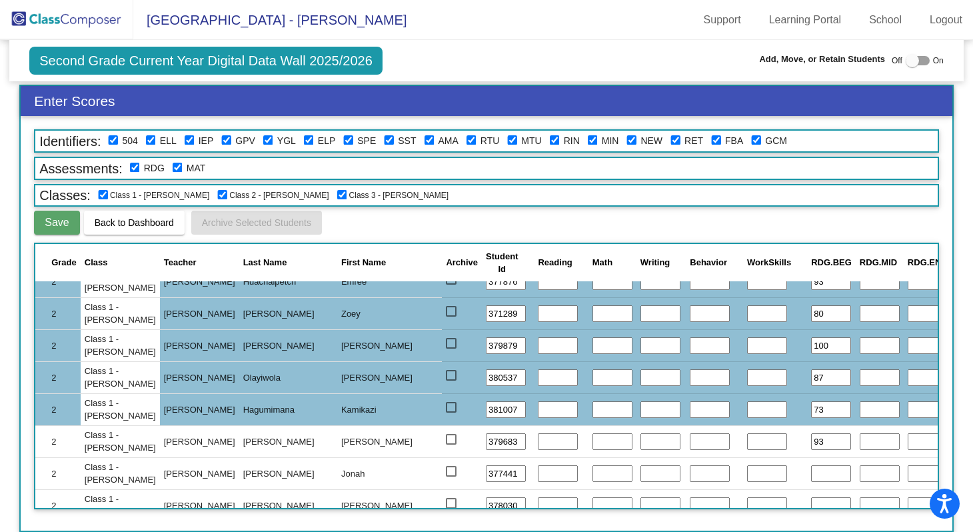
type input "93"
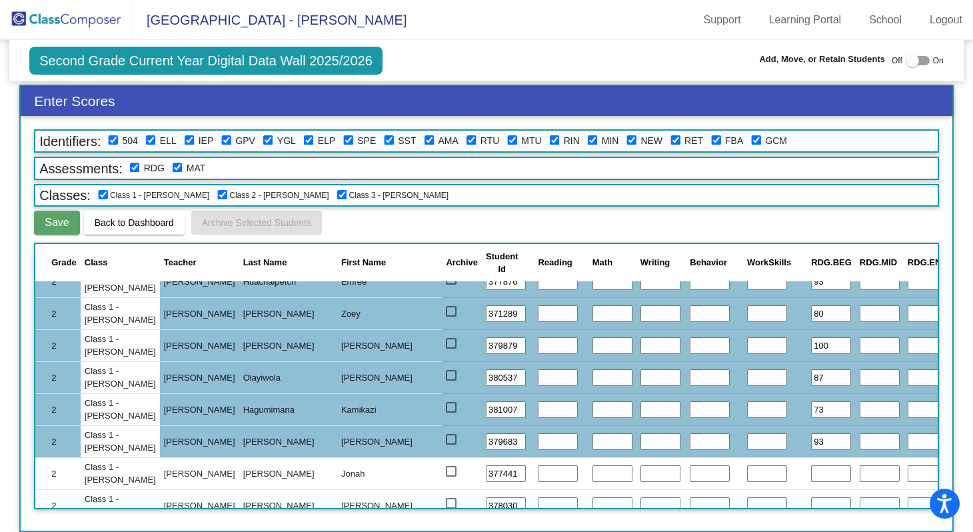
type input "90"
click at [811, 473] on input "text" at bounding box center [831, 473] width 40 height 17
type input "100"
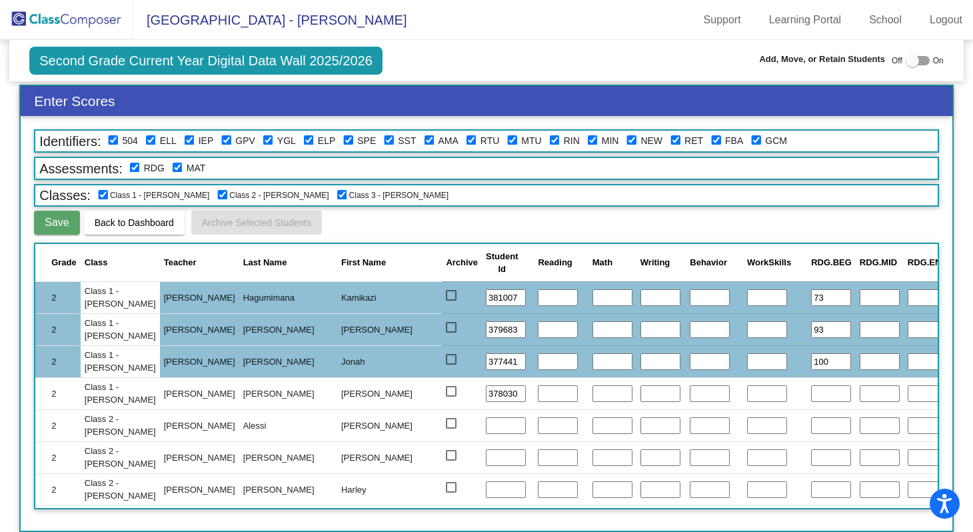
scroll to position [712, 0]
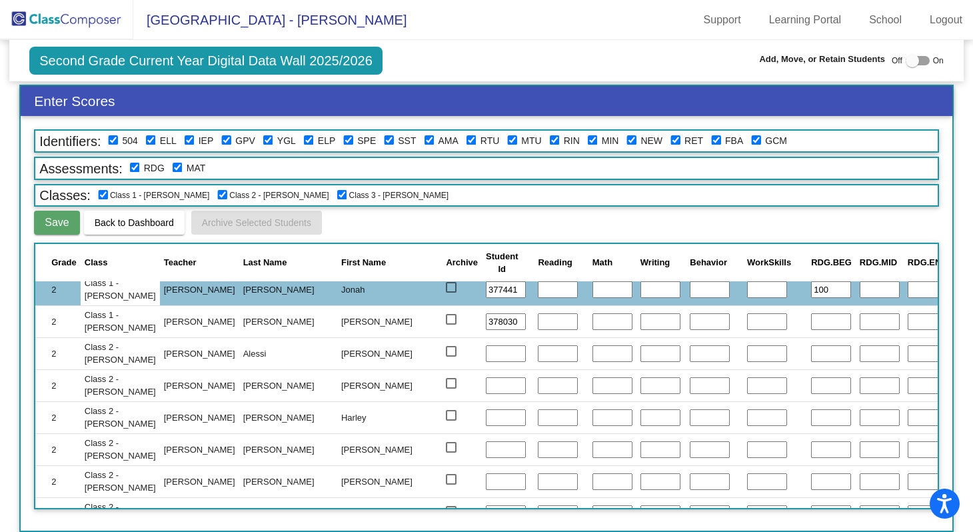
type input "100"
click at [811, 325] on input "text" at bounding box center [831, 321] width 40 height 17
type input "93"
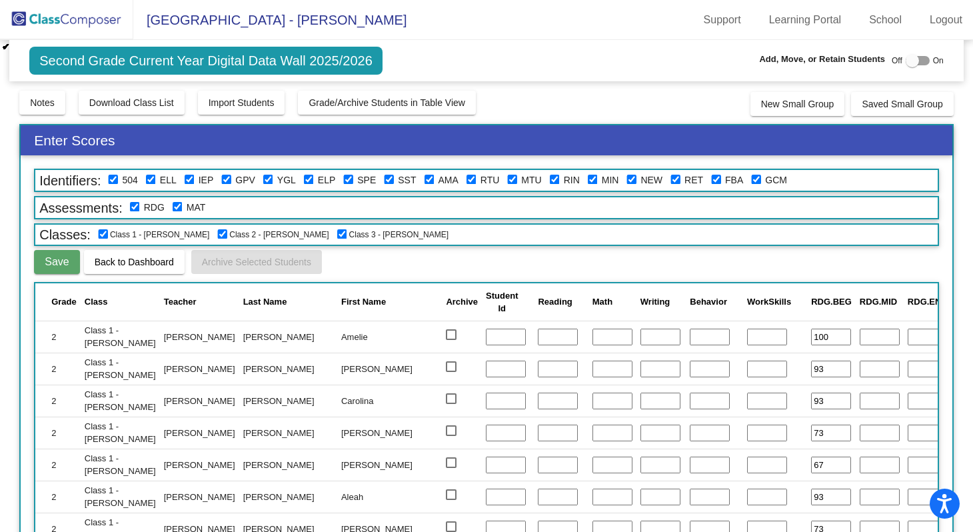
scroll to position [0, 0]
type input "100"
click at [58, 266] on span "Save" at bounding box center [57, 261] width 24 height 11
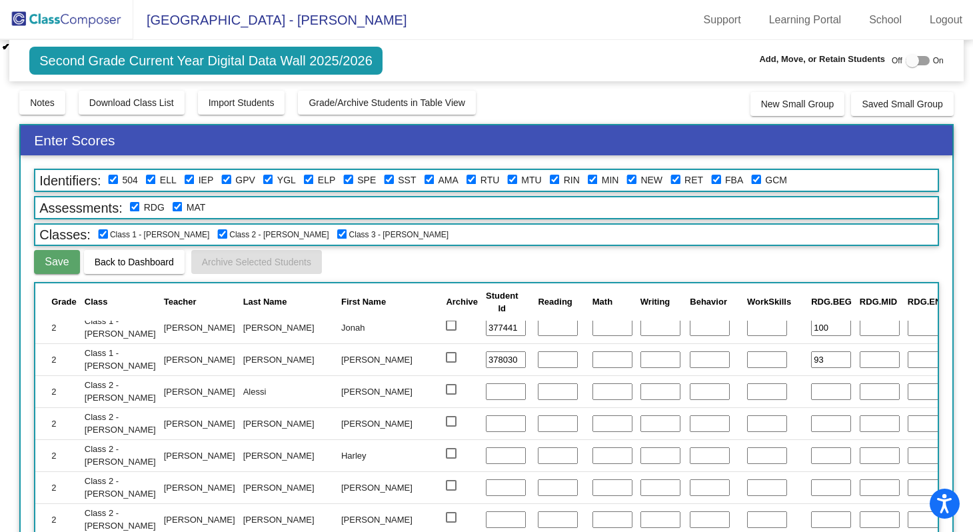
scroll to position [713, 0]
click at [811, 390] on input "text" at bounding box center [831, 392] width 40 height 17
type input "100"
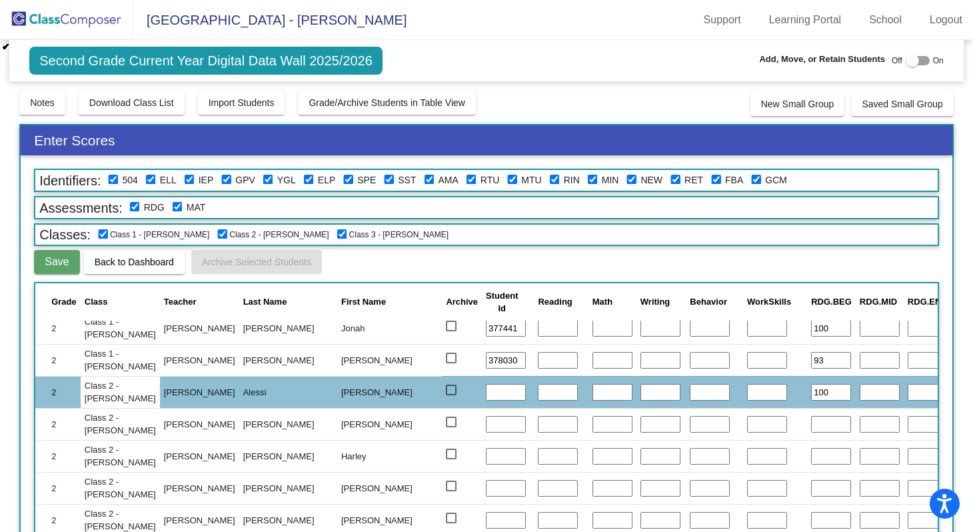
type input "90"
click at [811, 426] on input "text" at bounding box center [831, 424] width 40 height 17
type input "100"
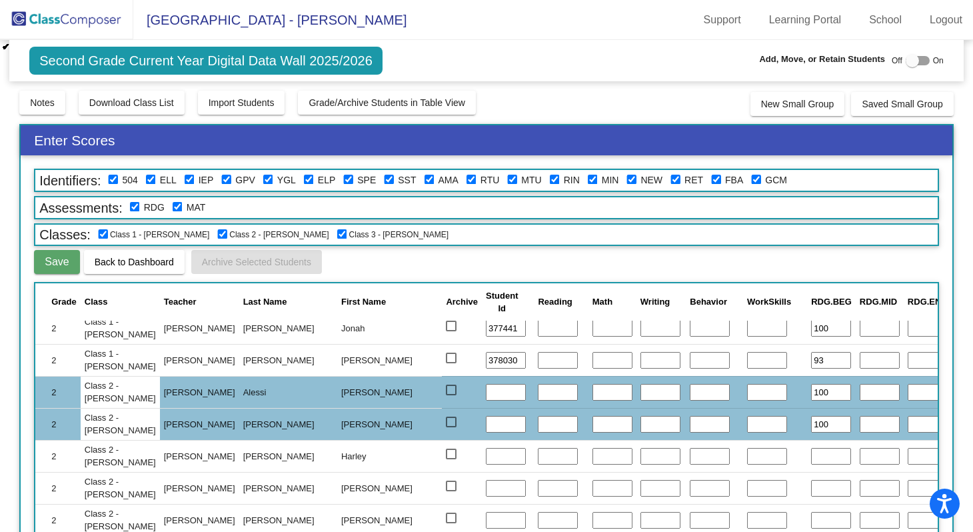
type input "100"
click at [811, 454] on input "text" at bounding box center [831, 456] width 40 height 17
type input "87"
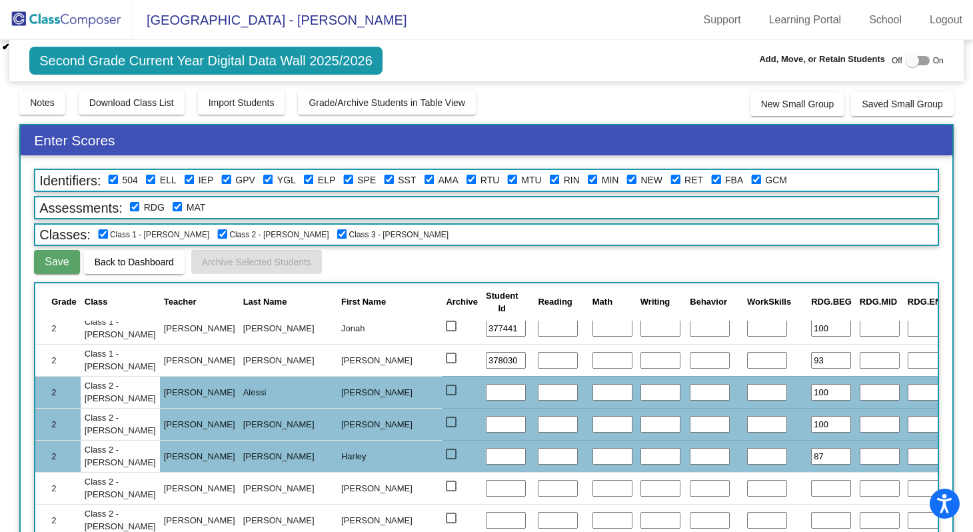
type input "100"
click at [811, 488] on input "text" at bounding box center [831, 488] width 40 height 17
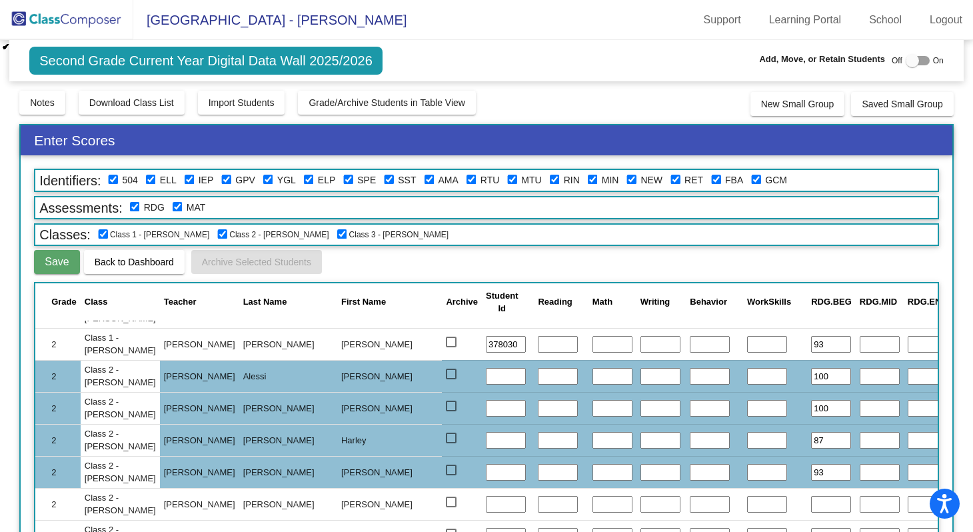
scroll to position [729, 0]
click at [811, 501] on input "text" at bounding box center [831, 504] width 40 height 17
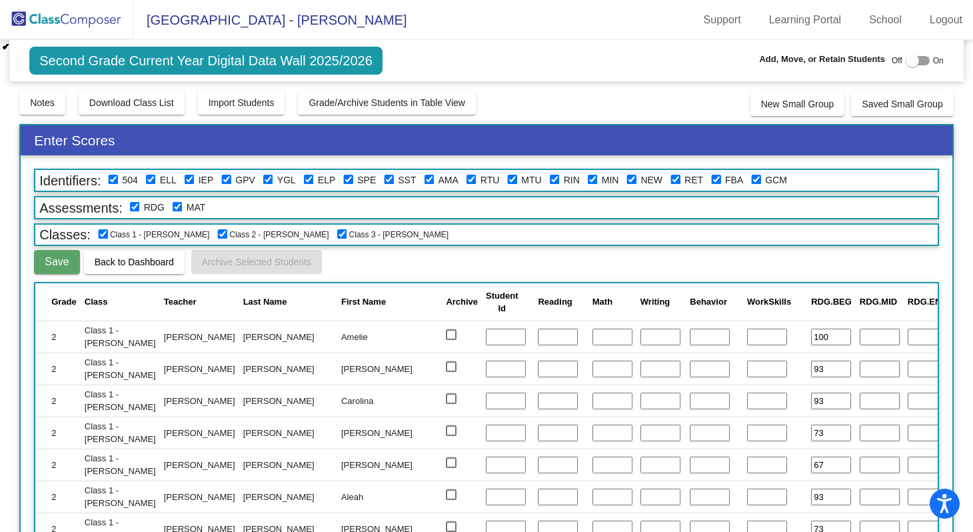
scroll to position [729, 0]
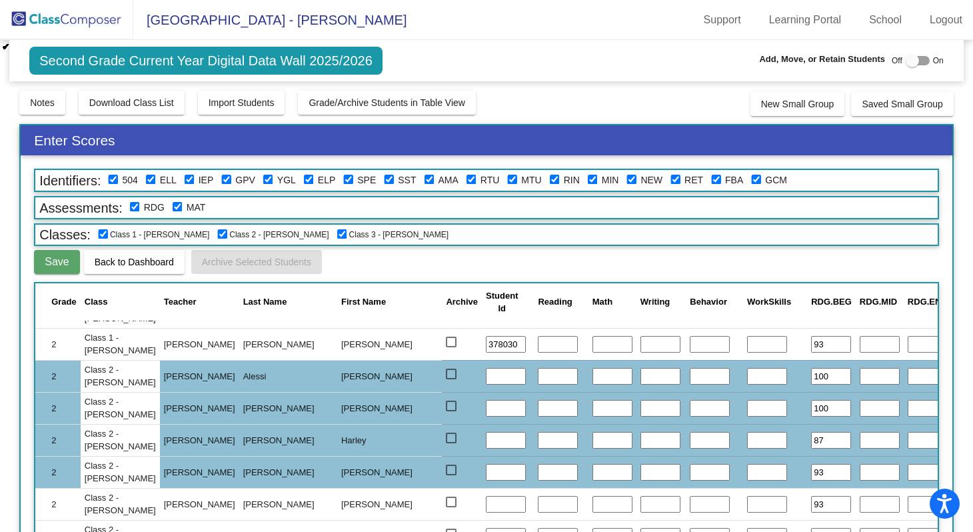
type input "93"
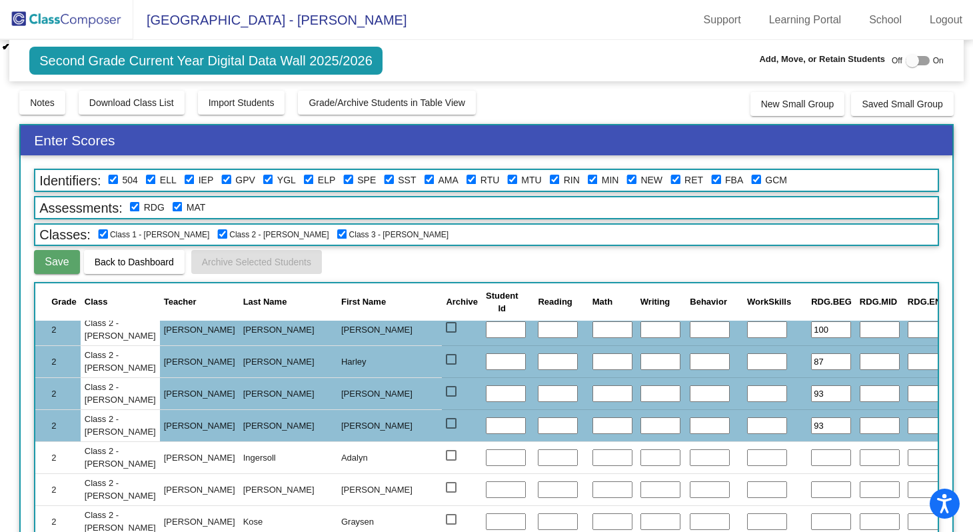
scroll to position [810, 0]
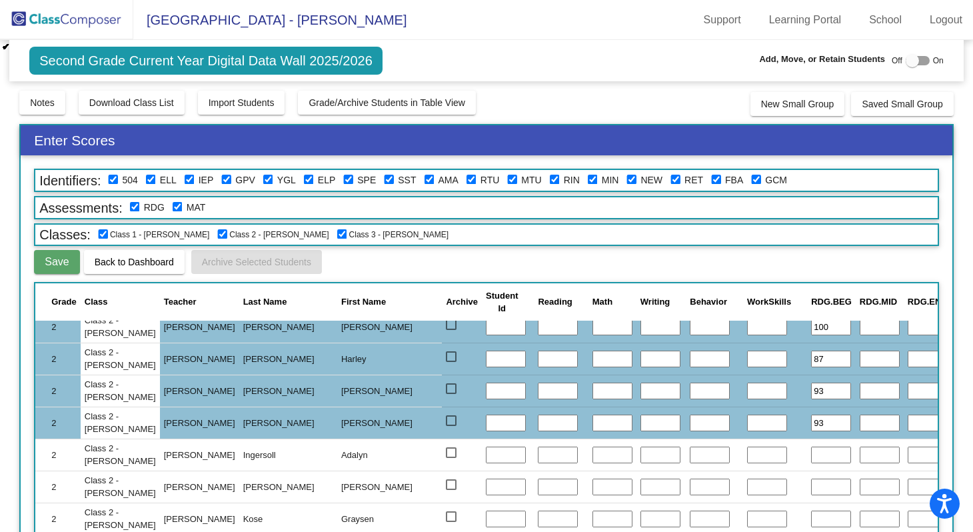
type input "97"
click at [811, 455] on input "text" at bounding box center [831, 455] width 40 height 17
type input "100"
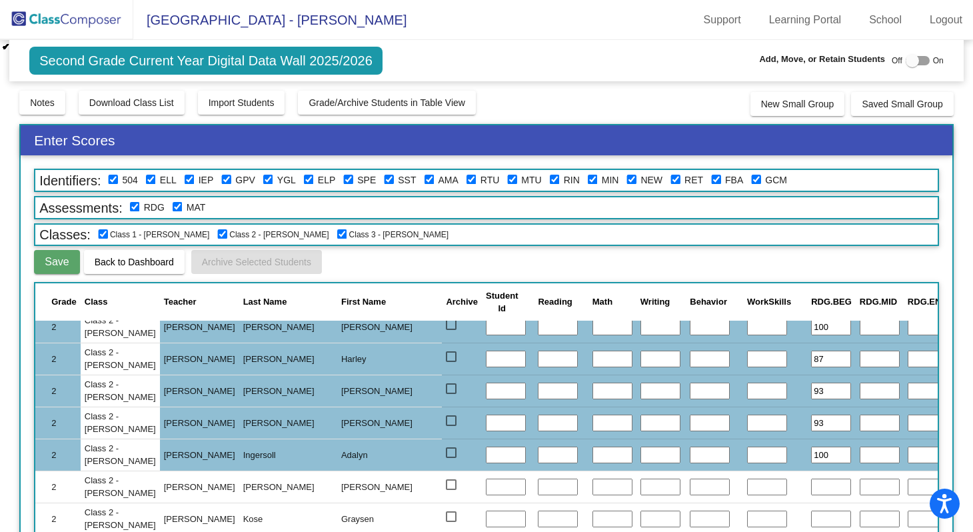
type input "100"
click at [811, 483] on input "text" at bounding box center [831, 487] width 40 height 17
type input "100"
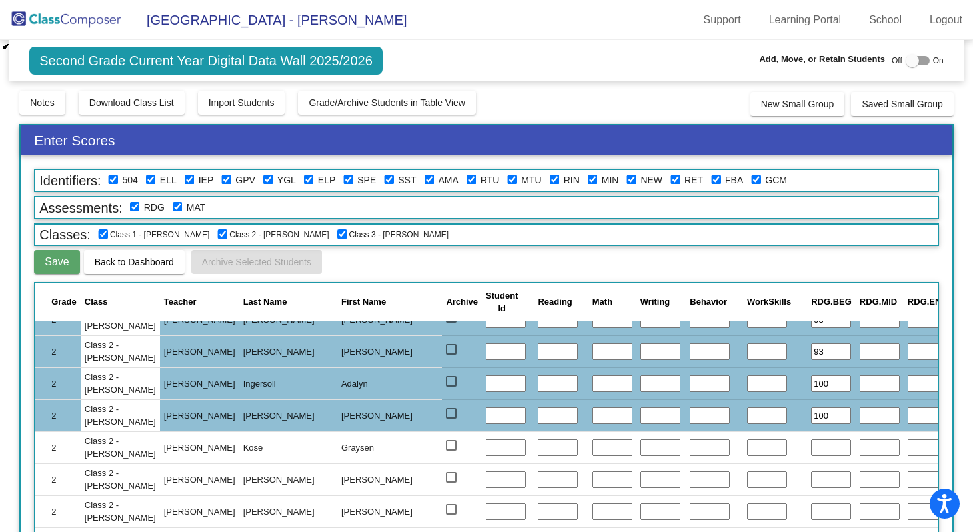
scroll to position [963, 0]
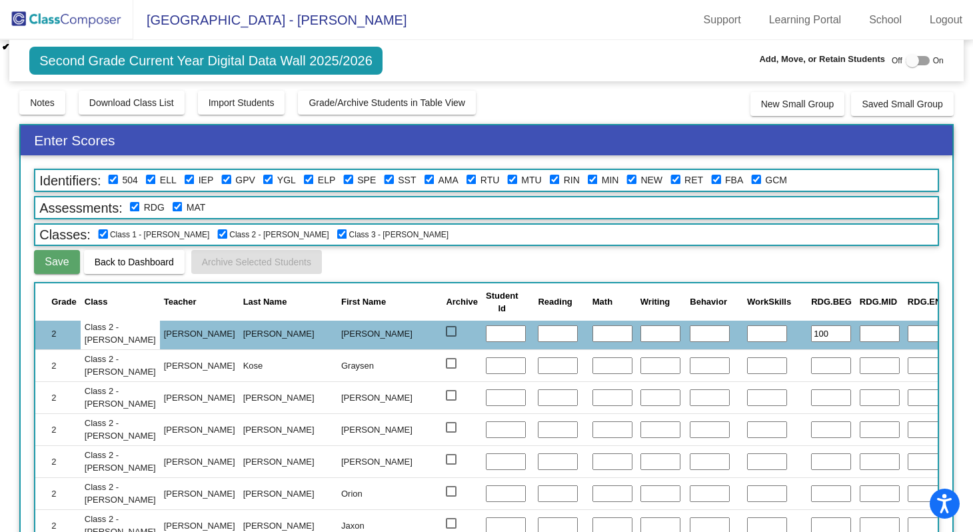
type input "93"
click at [811, 373] on input "text" at bounding box center [831, 365] width 40 height 17
type input "93"
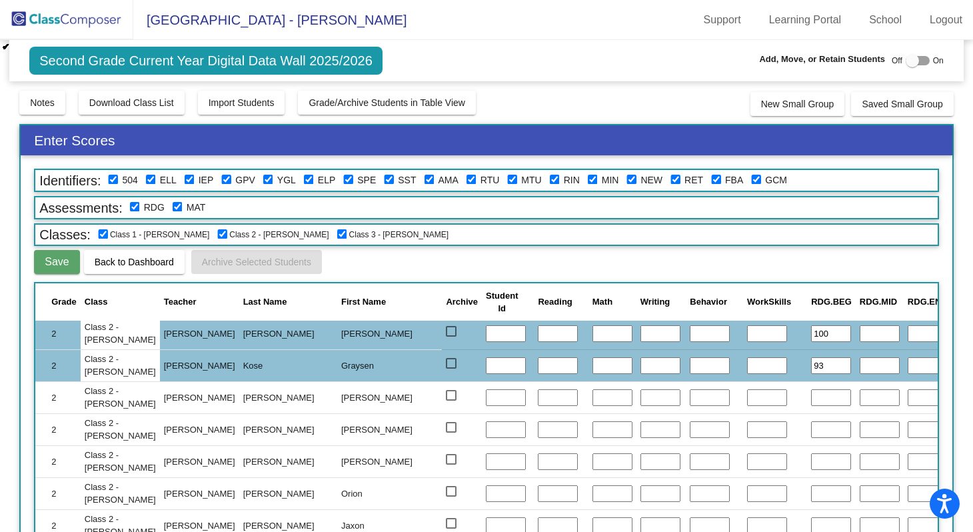
type input "100"
click at [811, 395] on input "text" at bounding box center [831, 397] width 40 height 17
type input "73"
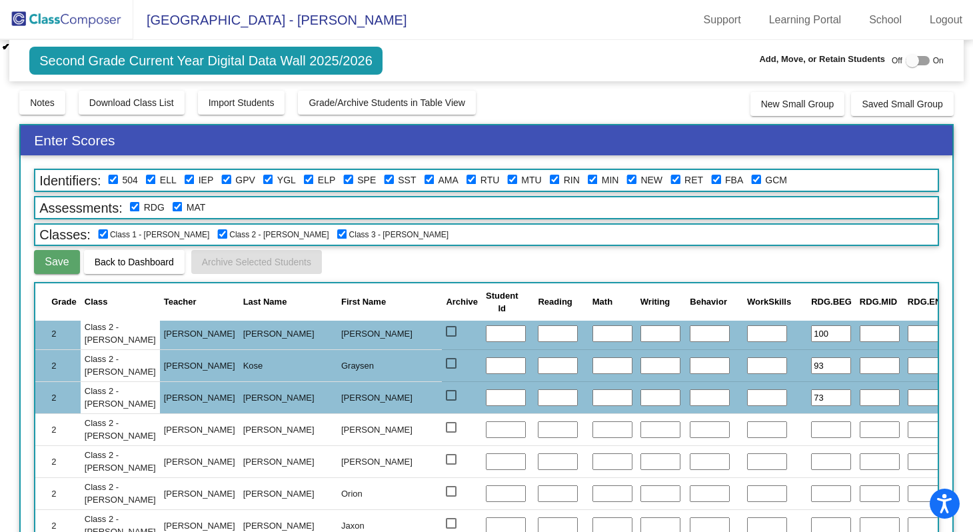
type input "97"
click at [811, 433] on input "text" at bounding box center [831, 429] width 40 height 17
type input "80"
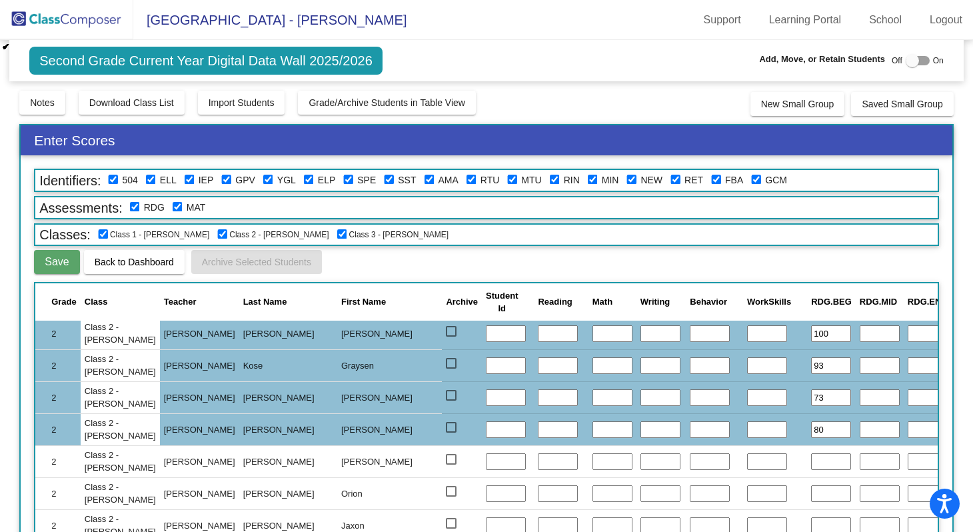
type input "100"
click at [811, 460] on input "text" at bounding box center [831, 461] width 40 height 17
type input "100"
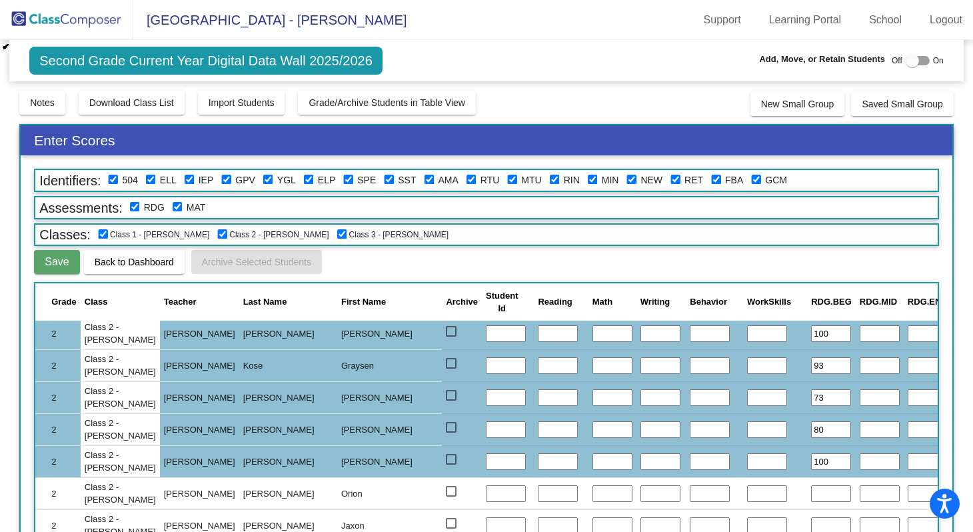
type input "100"
click at [811, 493] on input "text" at bounding box center [831, 493] width 40 height 17
type input "80"
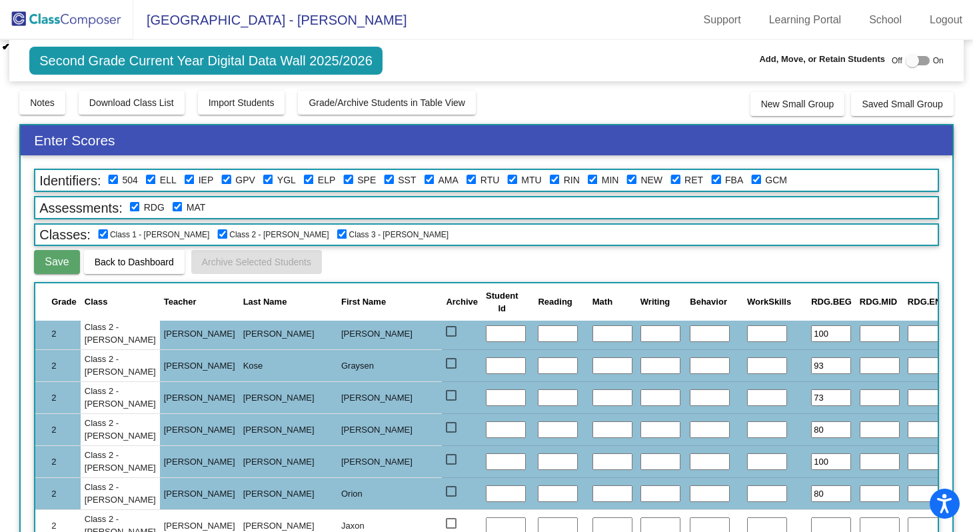
type input "97"
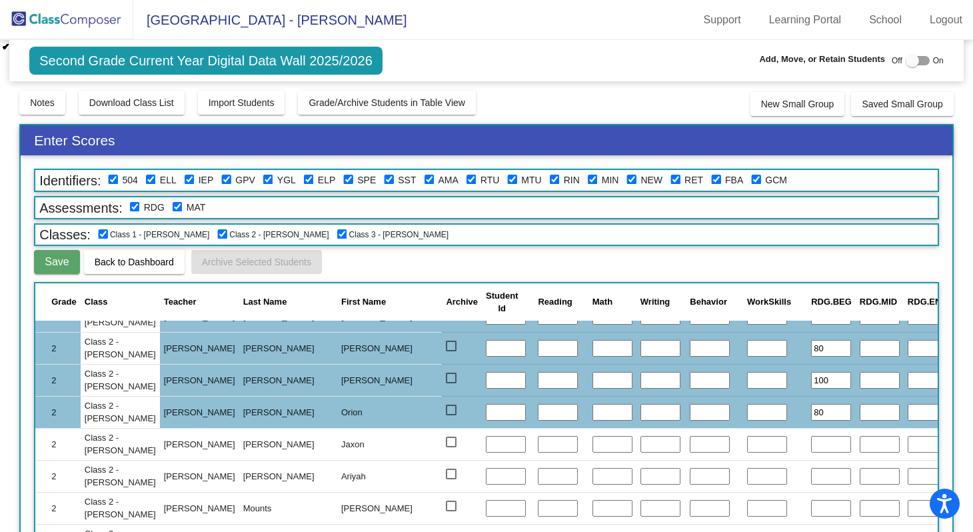
scroll to position [1069, 0]
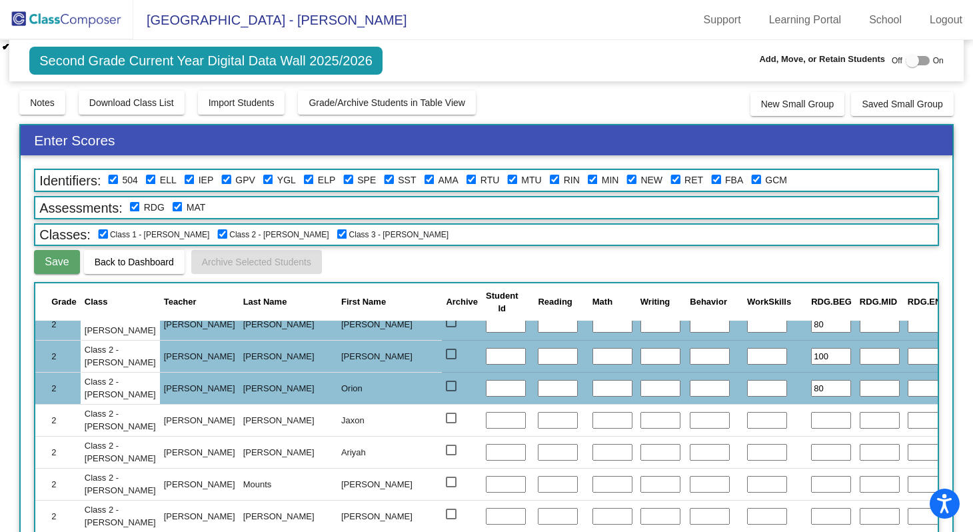
click at [811, 420] on input "text" at bounding box center [831, 420] width 40 height 17
type input "100"
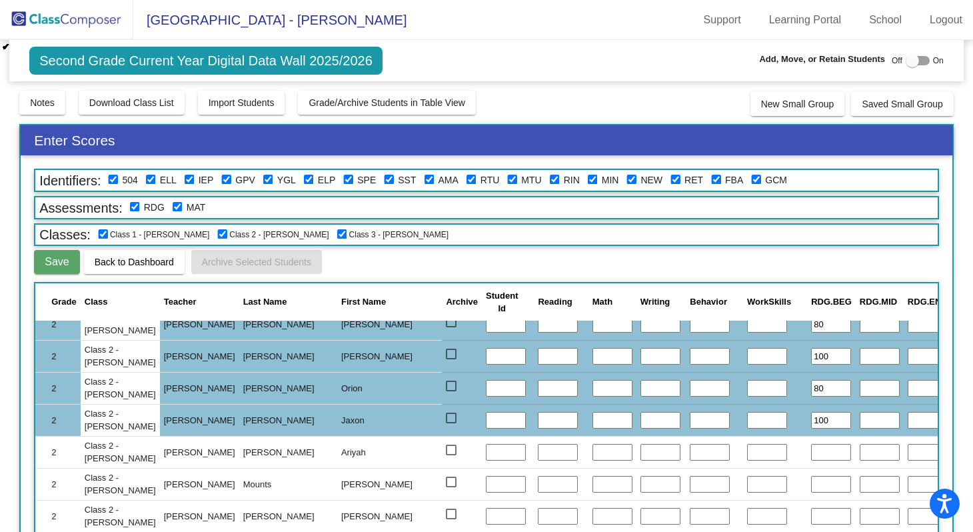
type input "100"
click at [811, 449] on input "text" at bounding box center [831, 452] width 40 height 17
type input "80"
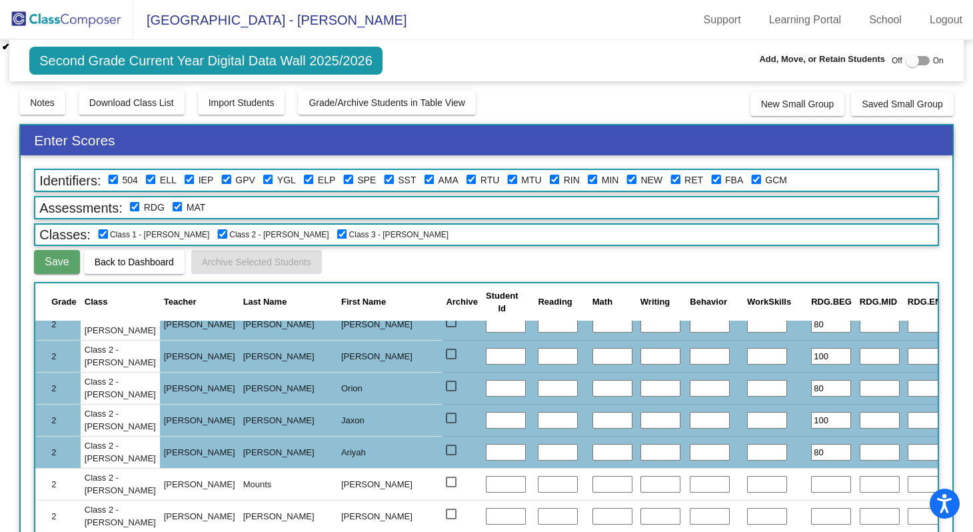
type input "83"
click at [811, 487] on input "text" at bounding box center [831, 484] width 40 height 17
type input "93"
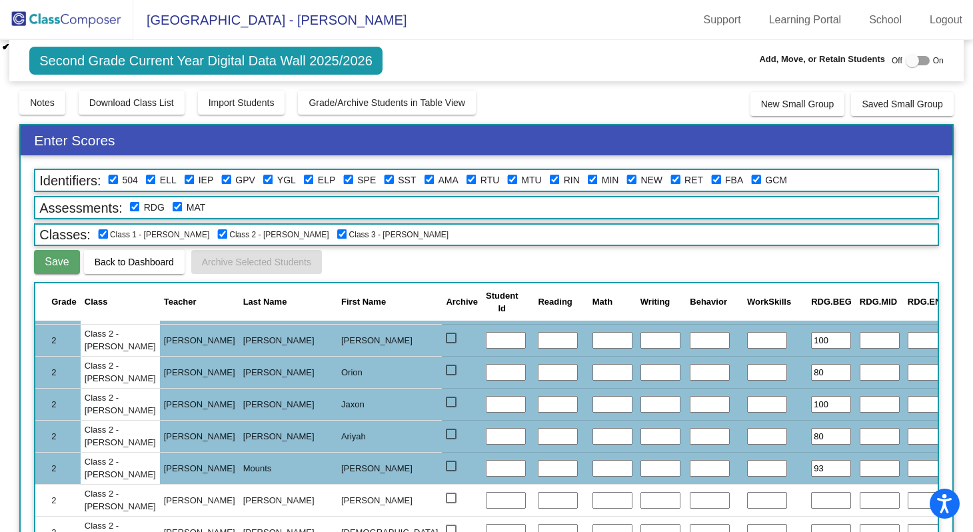
scroll to position [1099, 0]
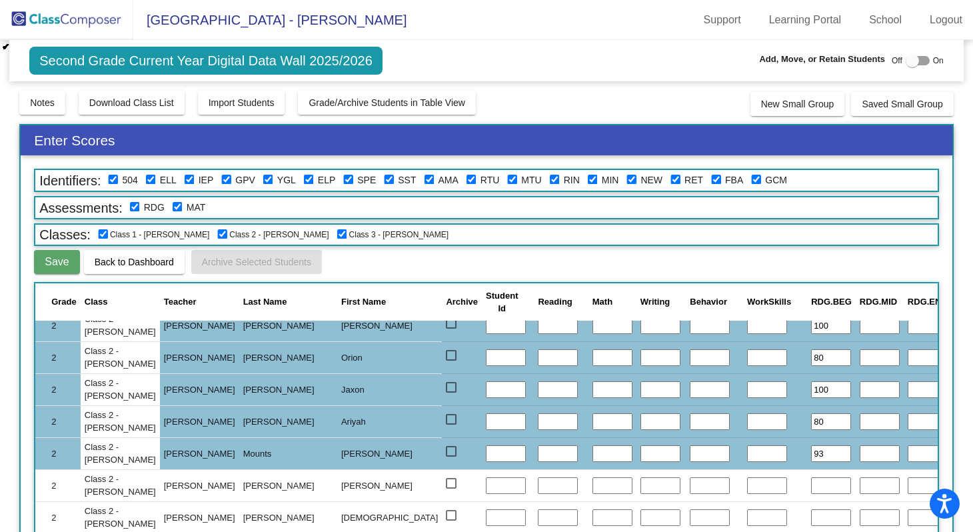
type input "100"
click at [811, 484] on input "text" at bounding box center [831, 485] width 40 height 17
type input "100"
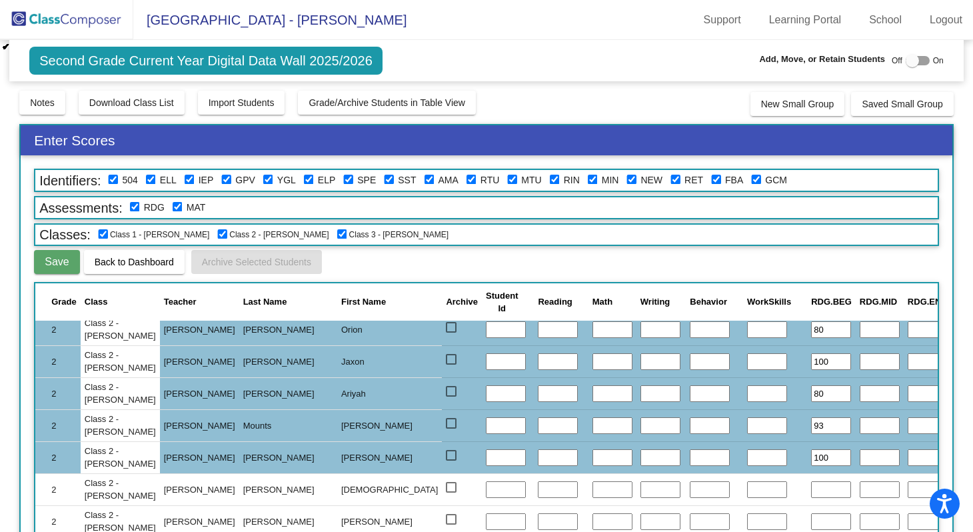
scroll to position [1186, 0]
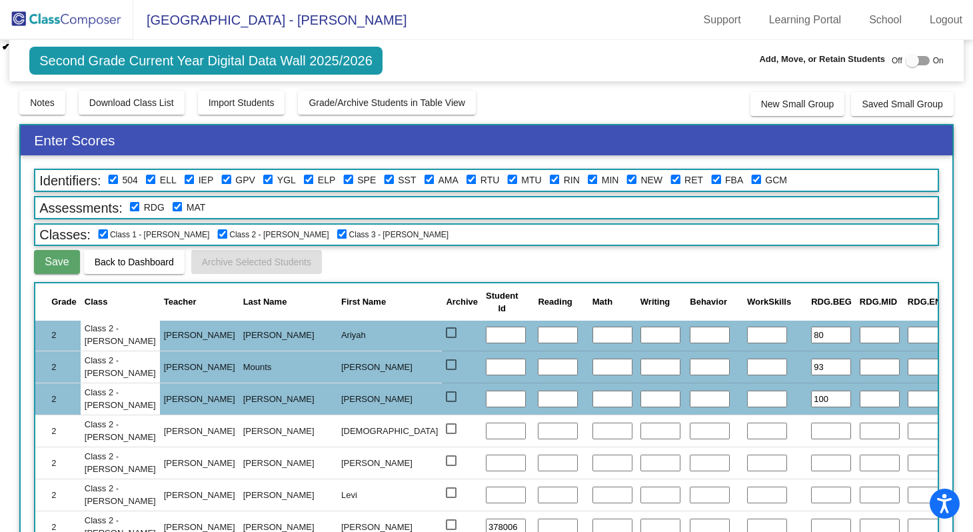
type input "100"
click at [811, 429] on input "text" at bounding box center [831, 431] width 40 height 17
type input "100"
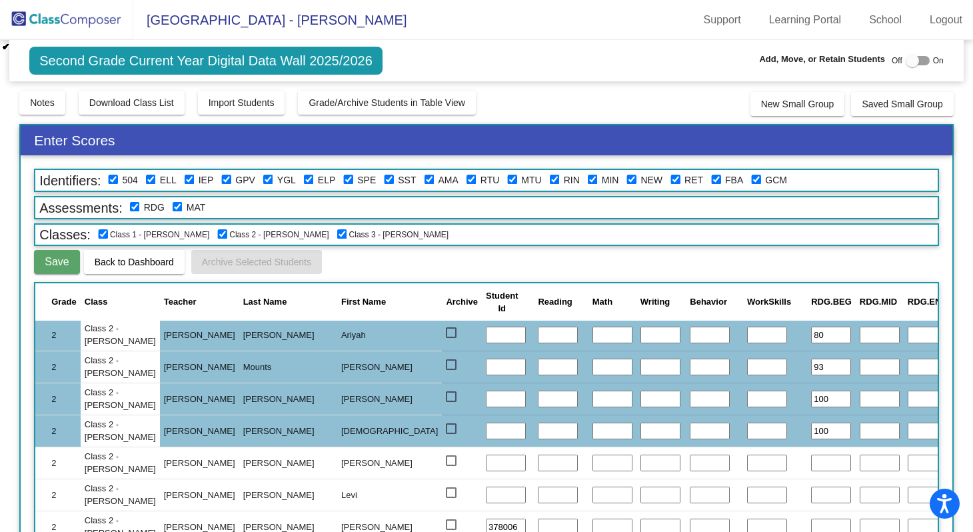
type input "100"
click at [811, 463] on input "text" at bounding box center [831, 463] width 40 height 17
type input "87"
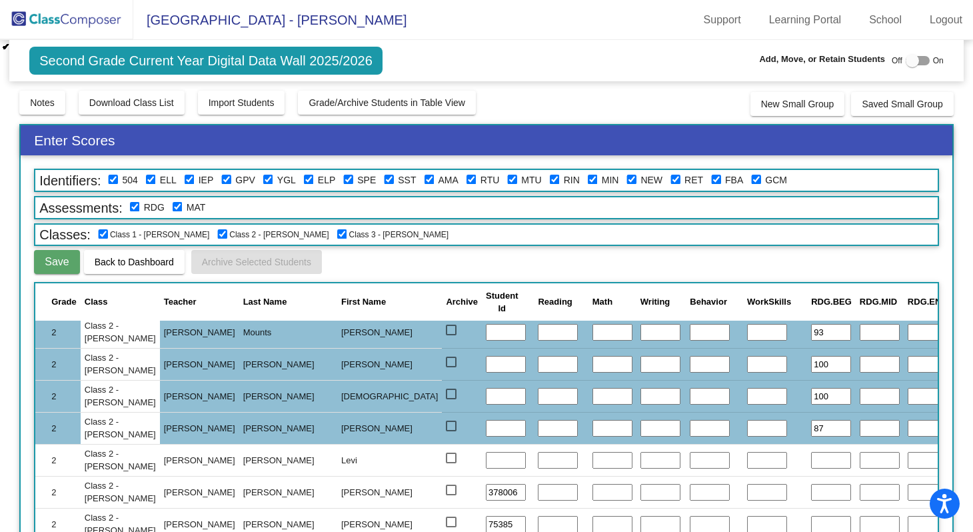
scroll to position [1230, 0]
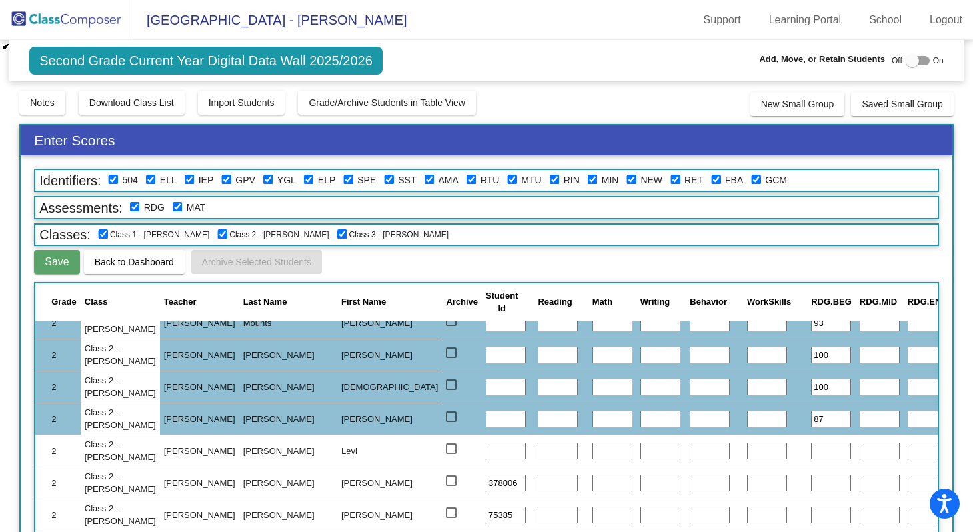
type input "90"
click at [811, 451] on input "text" at bounding box center [831, 451] width 40 height 17
type input "100"
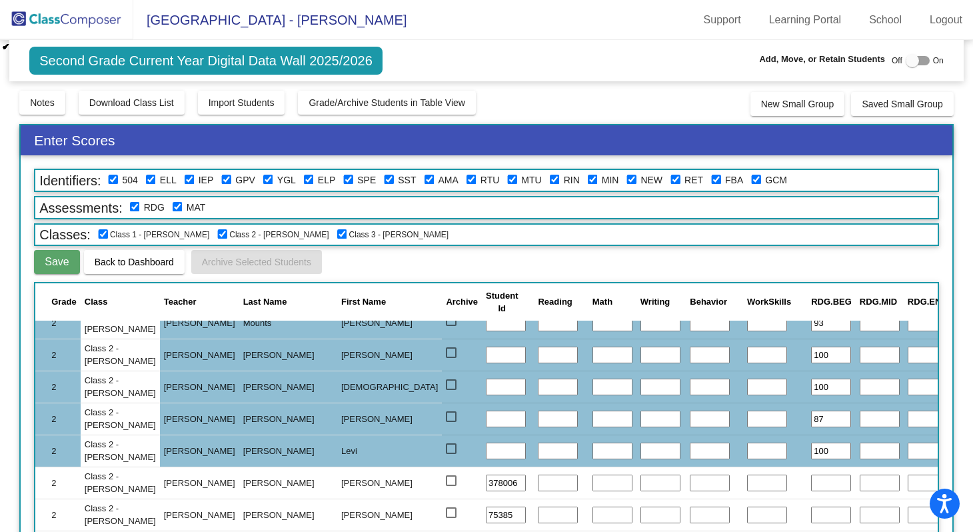
type input "100"
click at [811, 488] on input "text" at bounding box center [831, 483] width 40 height 17
type input "93"
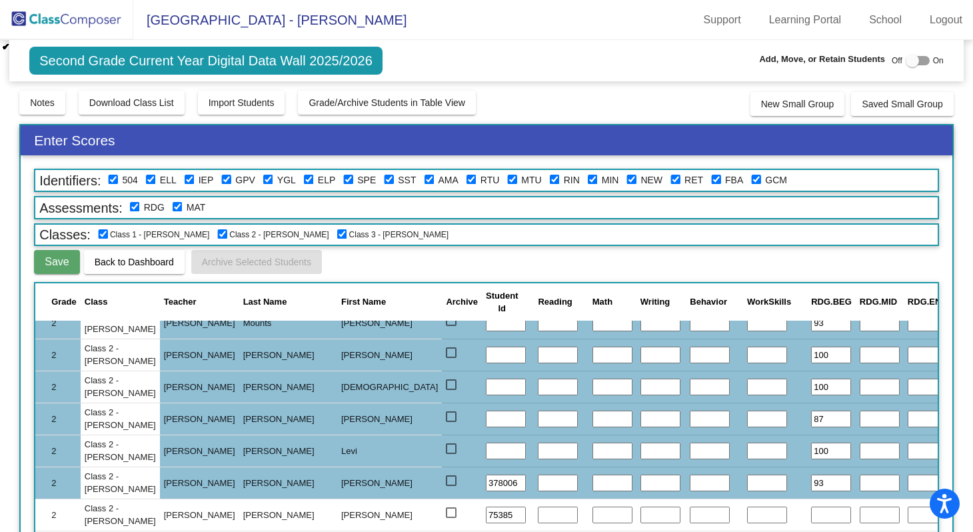
type input "90"
click at [811, 517] on input "text" at bounding box center [831, 515] width 40 height 17
type input "93"
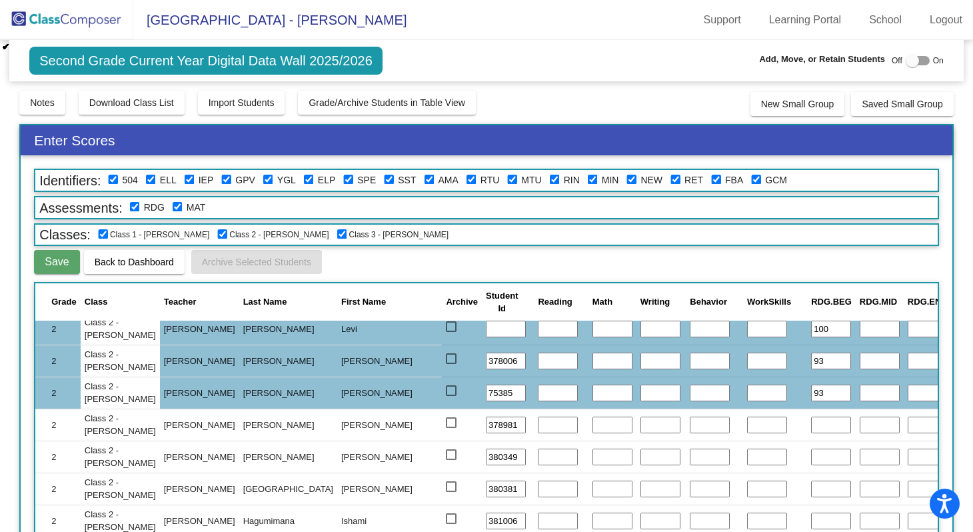
scroll to position [1353, 0]
type input "100"
click at [811, 424] on input "text" at bounding box center [831, 424] width 40 height 17
type input "93"
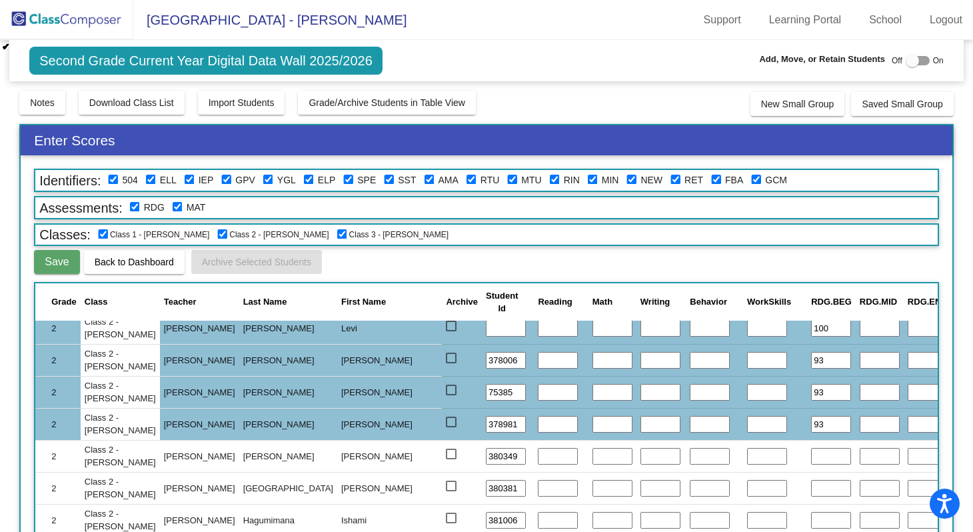
type input "90"
click at [811, 458] on input "text" at bounding box center [831, 456] width 40 height 17
type input "60"
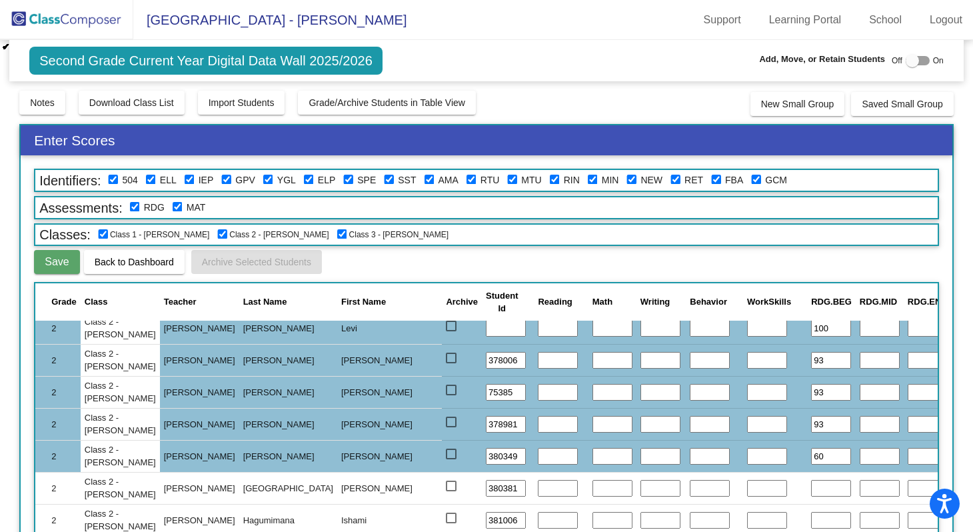
type input "60"
click at [811, 491] on input "text" at bounding box center [831, 488] width 40 height 17
type input "67"
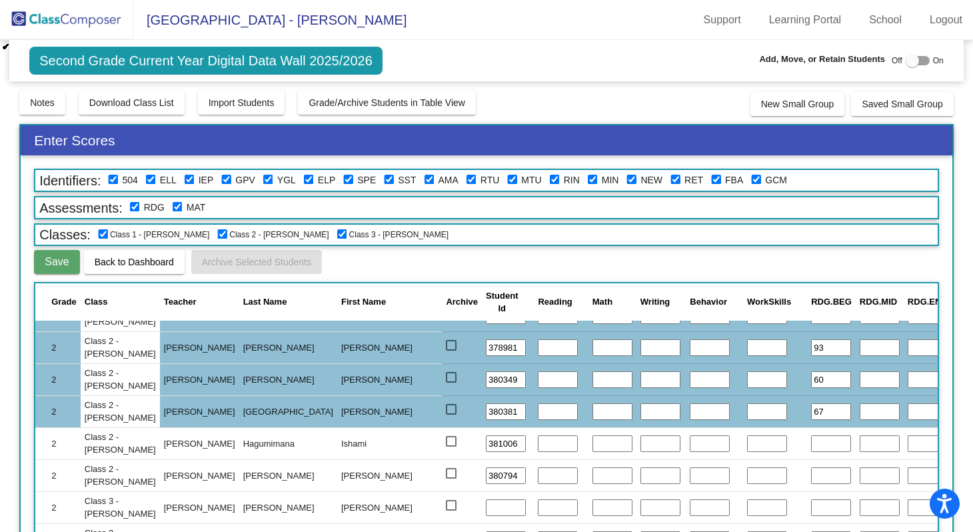
scroll to position [1430, 0]
type input "87"
